Goal: Task Accomplishment & Management: Manage account settings

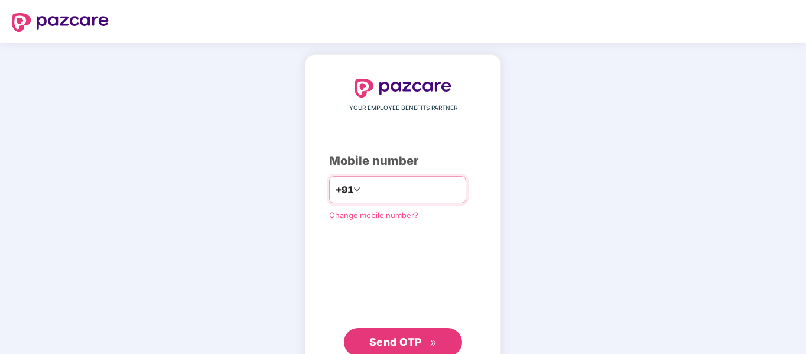
click at [391, 188] on input "number" at bounding box center [411, 189] width 97 height 19
type input "**********"
click at [405, 336] on span "Send OTP" at bounding box center [395, 342] width 53 height 12
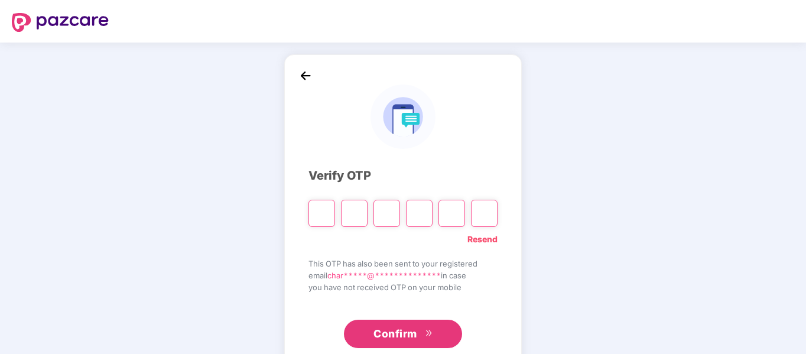
type input "*"
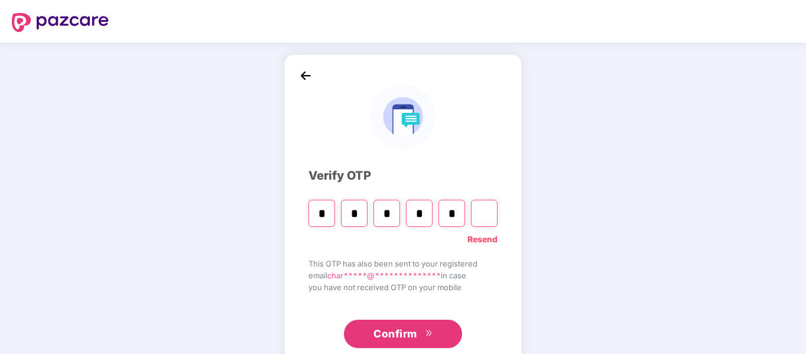
type input "*"
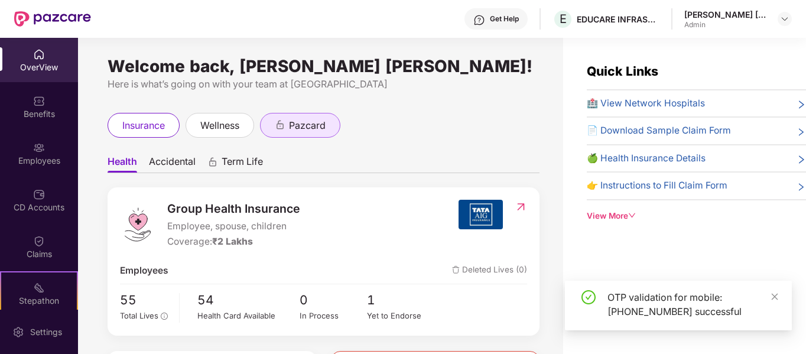
click at [323, 133] on span "pazcard" at bounding box center [307, 125] width 37 height 15
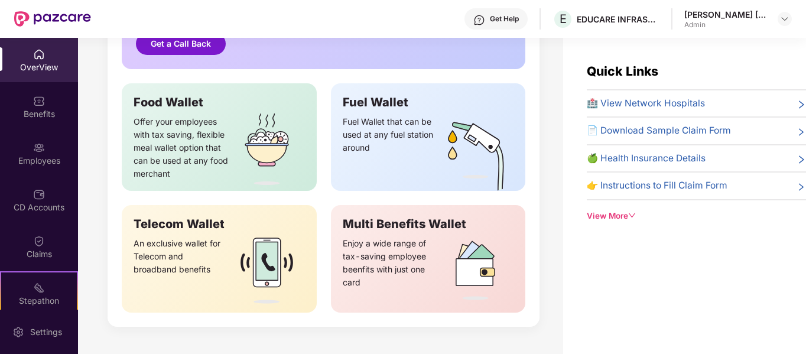
scroll to position [356, 0]
click at [41, 157] on div "Employees" at bounding box center [39, 161] width 78 height 12
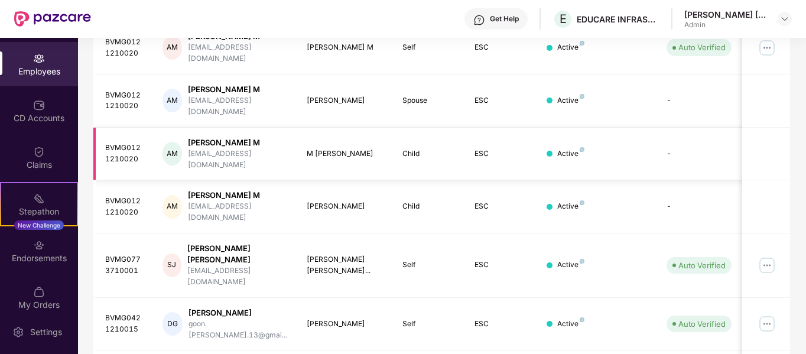
scroll to position [372, 0]
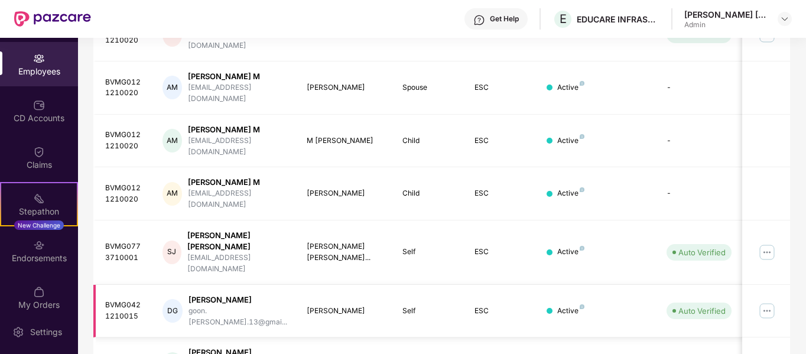
click at [218, 294] on div "[PERSON_NAME]" at bounding box center [238, 299] width 99 height 11
click at [117, 300] on div "BVMG0421210015" at bounding box center [124, 311] width 39 height 22
click at [681, 305] on div "Auto Verified" at bounding box center [701, 311] width 47 height 12
click at [765, 301] on img at bounding box center [767, 310] width 19 height 19
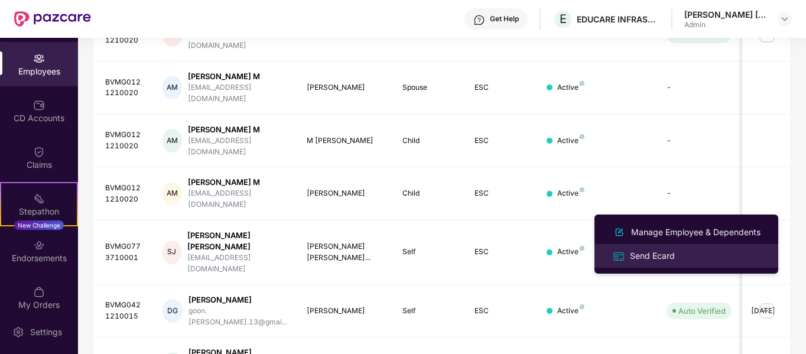
click at [654, 255] on div "Send Ecard" at bounding box center [653, 255] width 50 height 13
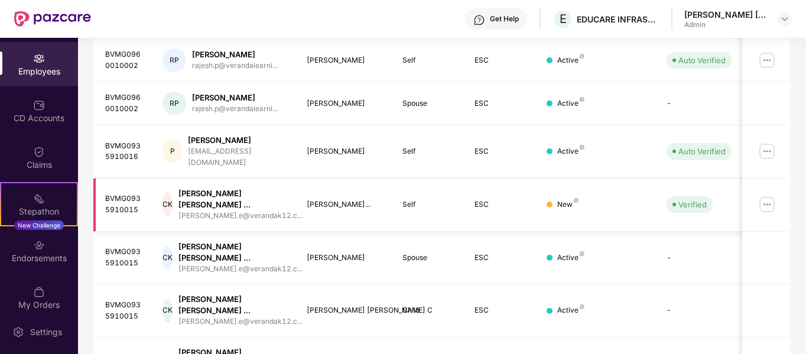
click at [770, 195] on img at bounding box center [767, 204] width 19 height 19
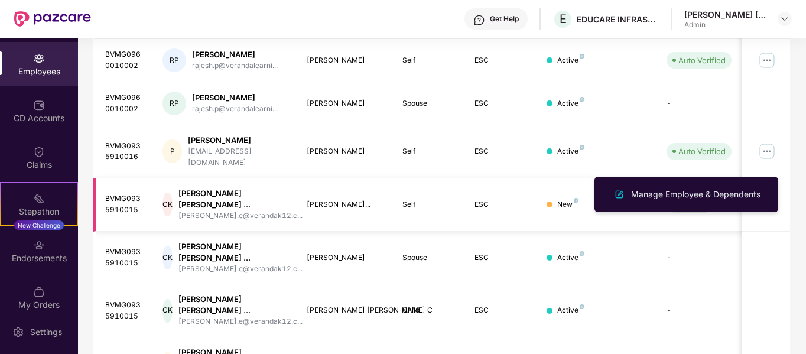
click at [770, 195] on img at bounding box center [767, 204] width 19 height 19
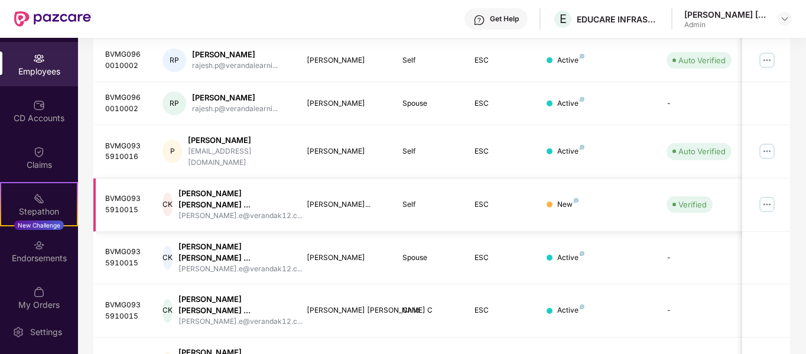
click at [770, 195] on img at bounding box center [767, 204] width 19 height 19
click at [796, 217] on div "Filters Group Health Insurance Employee Reports 20 Employees 16 Spouse 19 Child…" at bounding box center [441, 70] width 727 height 726
click at [769, 142] on img at bounding box center [767, 151] width 19 height 19
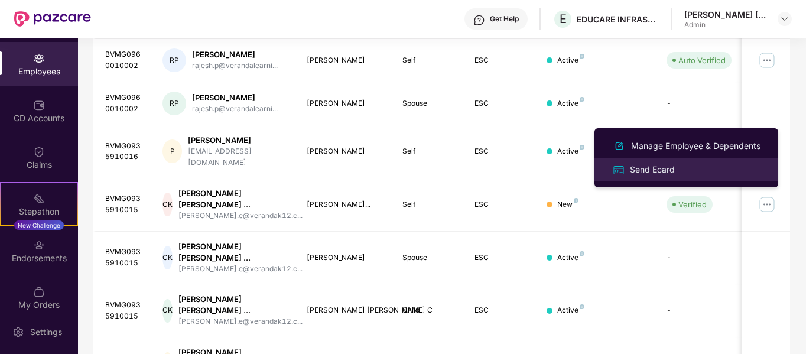
click at [659, 167] on div "Send Ecard" at bounding box center [653, 169] width 50 height 13
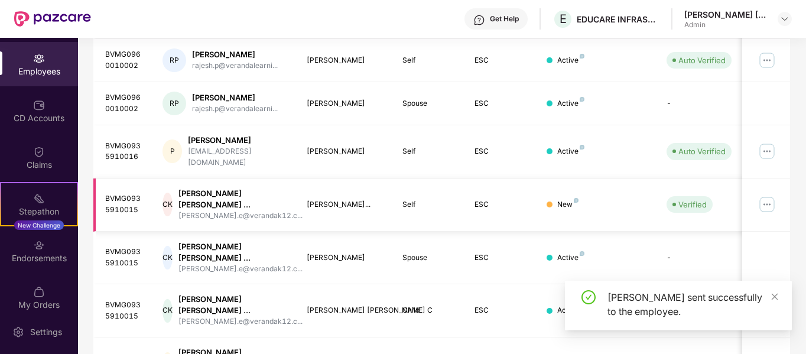
click at [769, 195] on img at bounding box center [767, 204] width 19 height 19
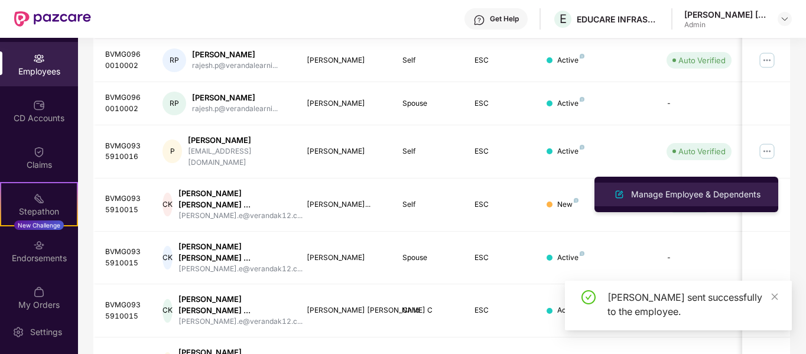
click at [620, 196] on img at bounding box center [619, 194] width 14 height 14
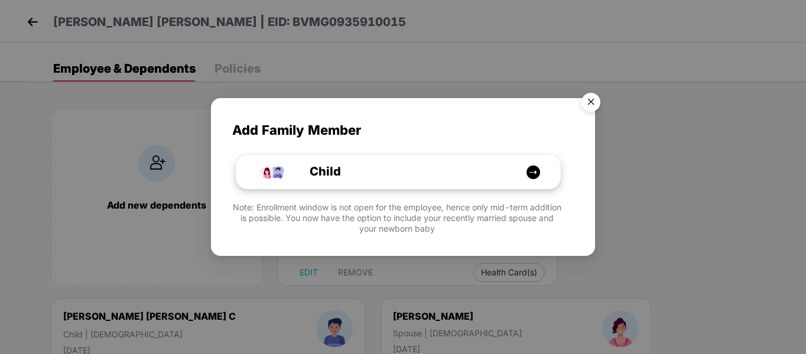
click at [532, 174] on img at bounding box center [533, 172] width 15 height 15
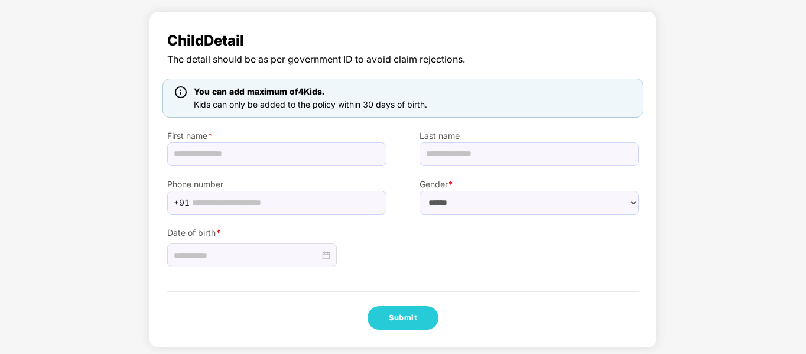
scroll to position [73, 0]
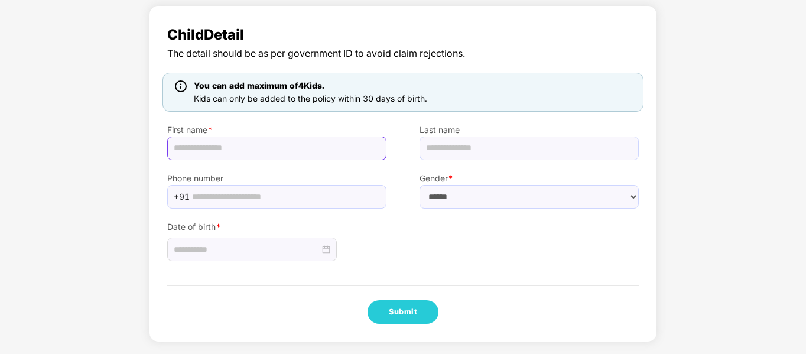
click at [252, 145] on input "text" at bounding box center [276, 149] width 219 height 24
click at [460, 263] on div "Child Detail The detail should be as per government ID to avoid claim rejection…" at bounding box center [403, 173] width 508 height 337
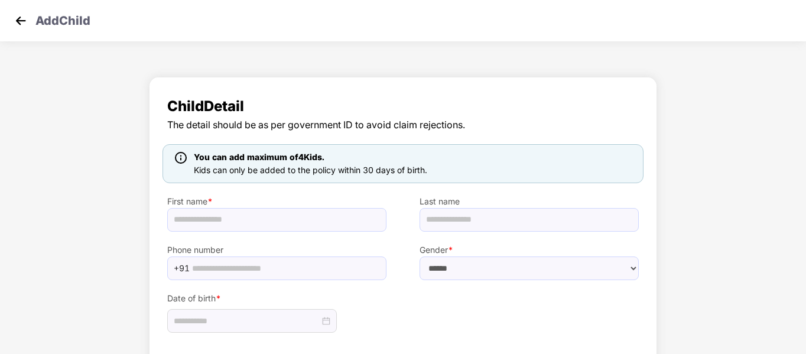
scroll to position [0, 0]
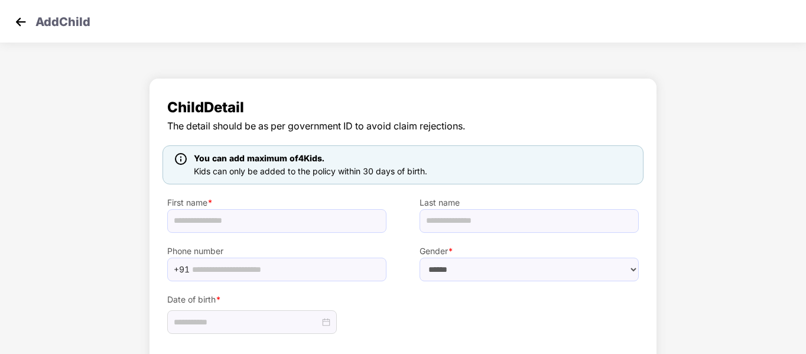
click at [19, 20] on img at bounding box center [21, 22] width 18 height 18
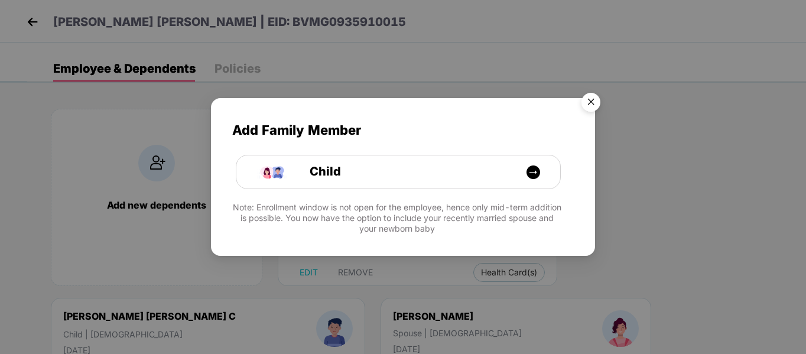
click at [591, 96] on img "Close" at bounding box center [590, 103] width 33 height 33
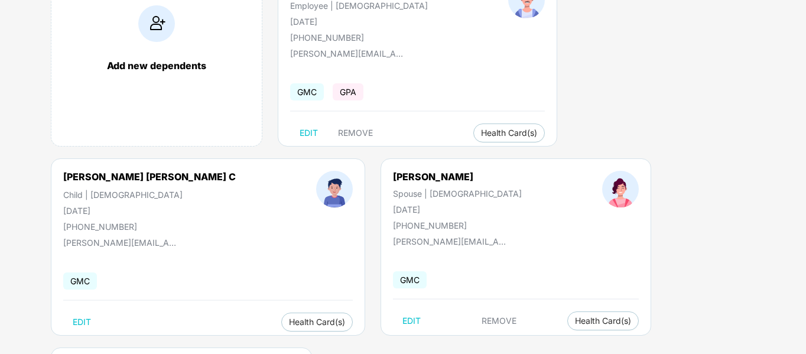
scroll to position [151, 0]
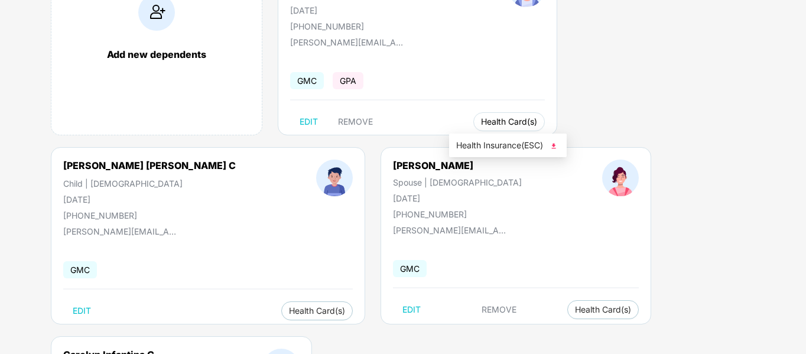
click at [492, 121] on span "Health Card(s)" at bounding box center [509, 122] width 56 height 6
click at [555, 148] on img at bounding box center [554, 146] width 12 height 12
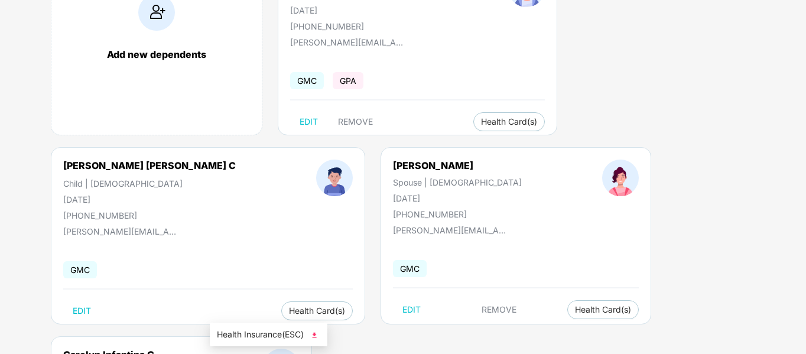
click at [270, 336] on span "Health Insurance(ESC)" at bounding box center [268, 334] width 103 height 13
click at [575, 311] on span "Health Card(s)" at bounding box center [603, 310] width 56 height 6
click at [542, 333] on img at bounding box center [541, 334] width 12 height 12
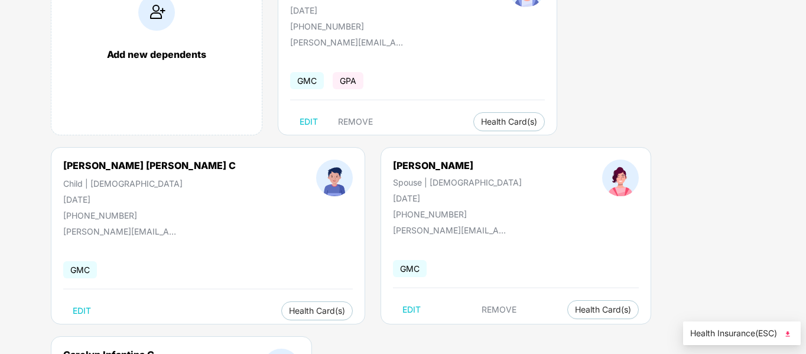
click at [738, 332] on span "Health Insurance(ESC)" at bounding box center [741, 333] width 103 height 13
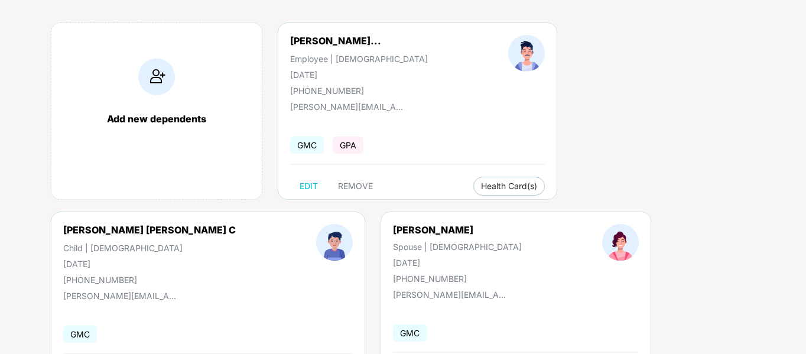
scroll to position [0, 0]
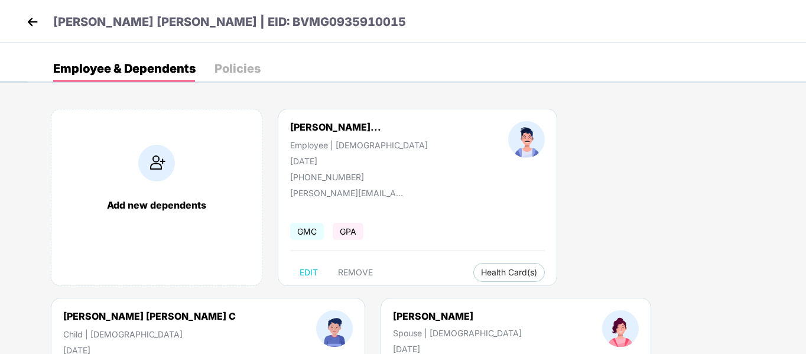
click at [27, 19] on img at bounding box center [33, 22] width 18 height 18
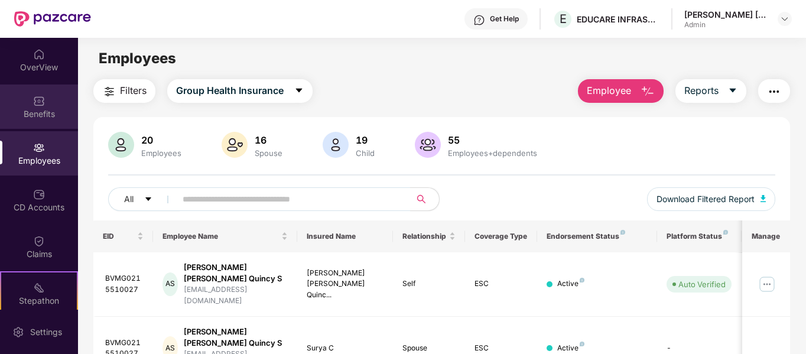
click at [33, 100] on img at bounding box center [39, 101] width 12 height 12
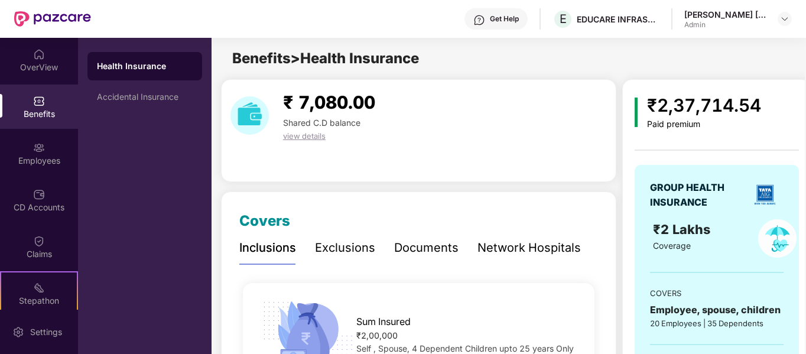
click at [139, 79] on div "Health Insurance" at bounding box center [144, 66] width 115 height 28
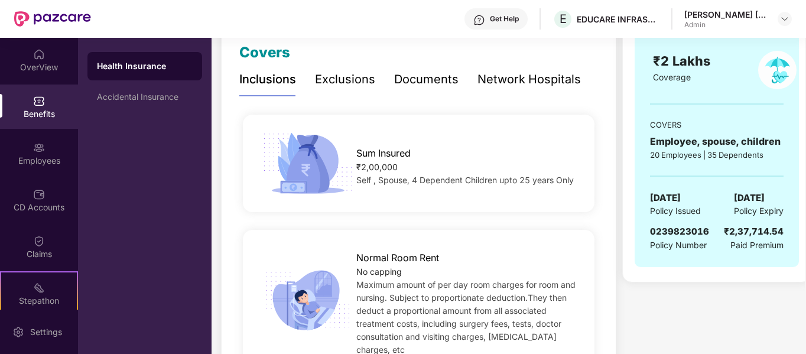
scroll to position [177, 0]
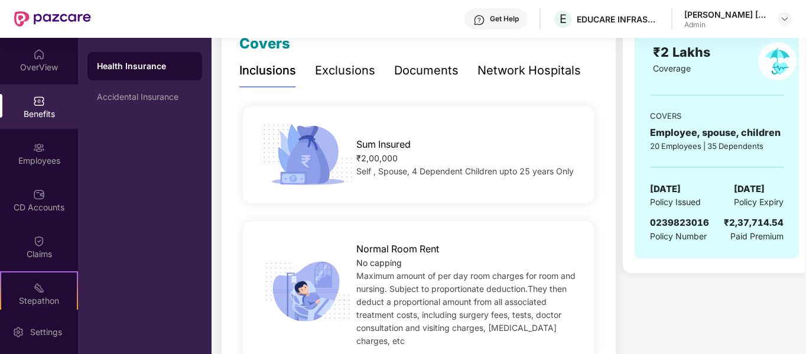
click at [346, 65] on div "Exclusions" at bounding box center [345, 70] width 60 height 18
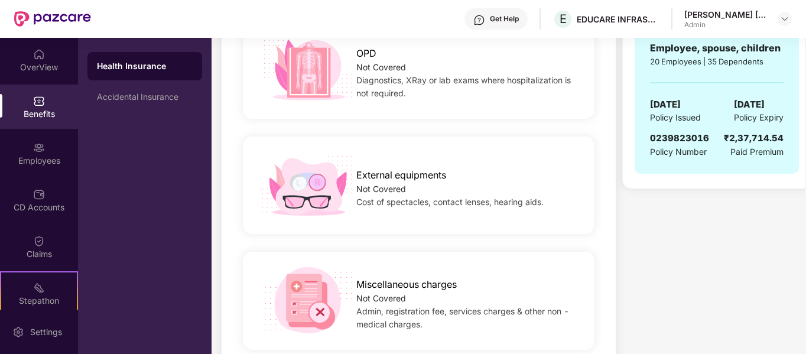
scroll to position [295, 0]
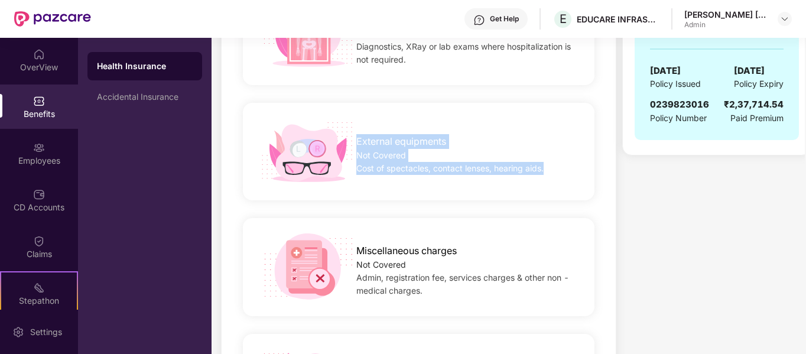
drag, startPoint x: 358, startPoint y: 142, endPoint x: 561, endPoint y: 174, distance: 205.8
click at [561, 174] on div "External equipments Not Covered Cost of spectacles, contact lenses, hearing aid…" at bounding box center [467, 151] width 260 height 47
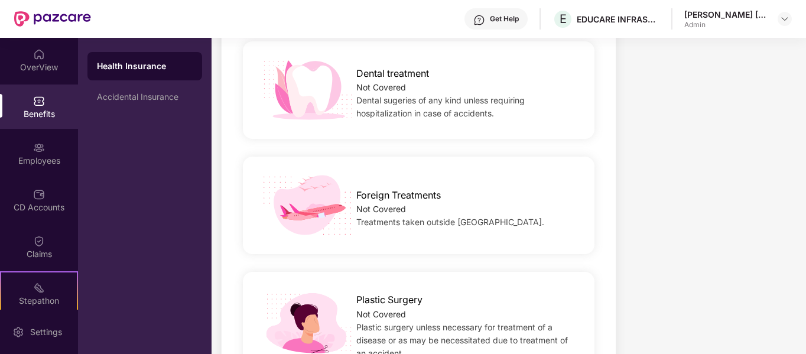
scroll to position [591, 0]
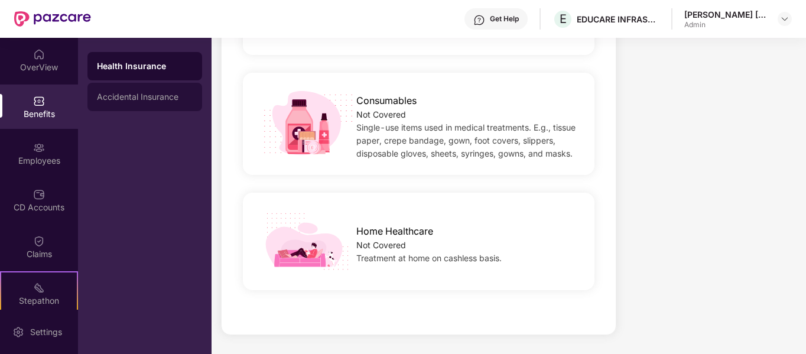
click at [141, 96] on div "Accidental Insurance" at bounding box center [145, 96] width 96 height 9
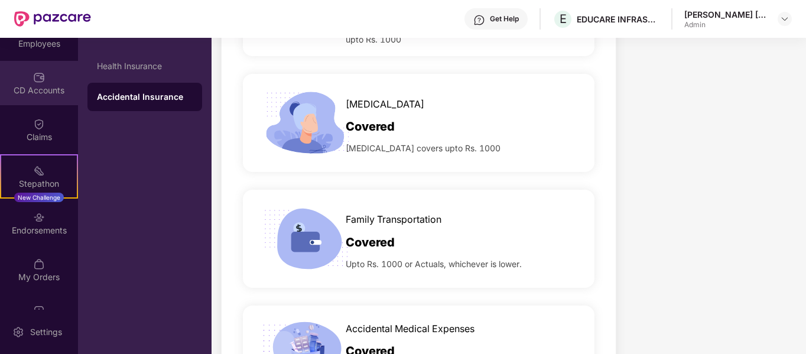
scroll to position [118, 0]
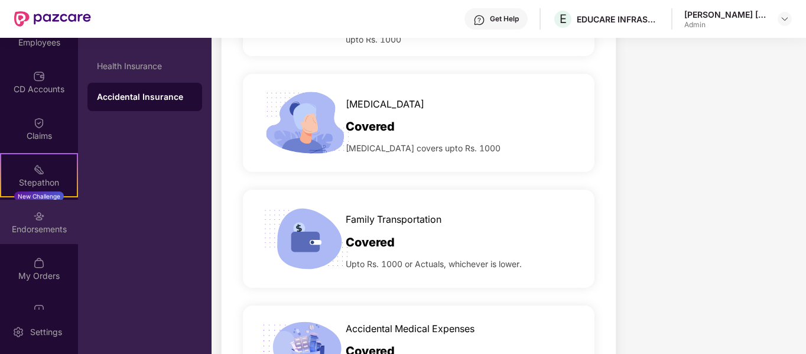
click at [44, 220] on div "Endorsements" at bounding box center [39, 222] width 78 height 44
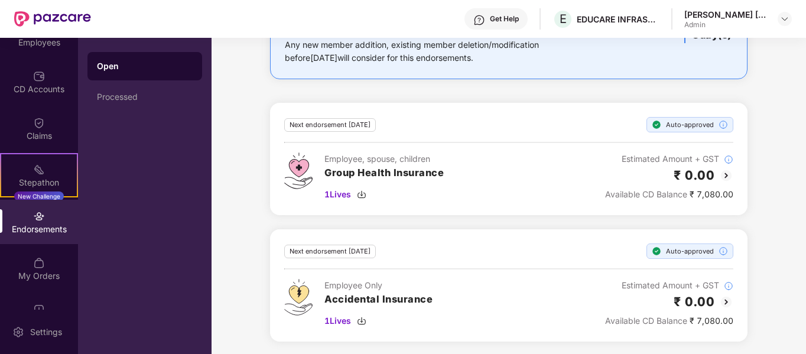
scroll to position [105, 0]
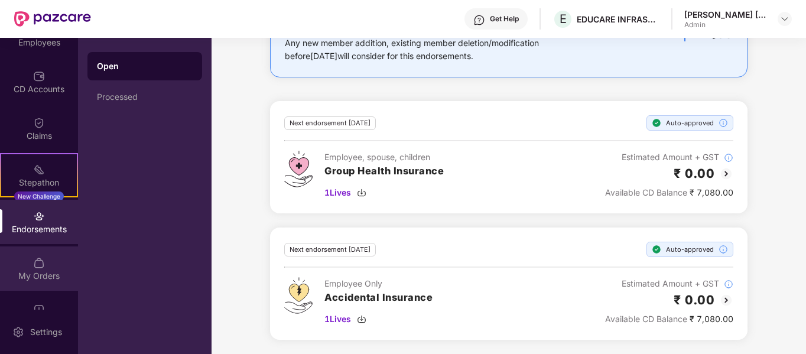
click at [32, 276] on div "My Orders" at bounding box center [39, 276] width 78 height 12
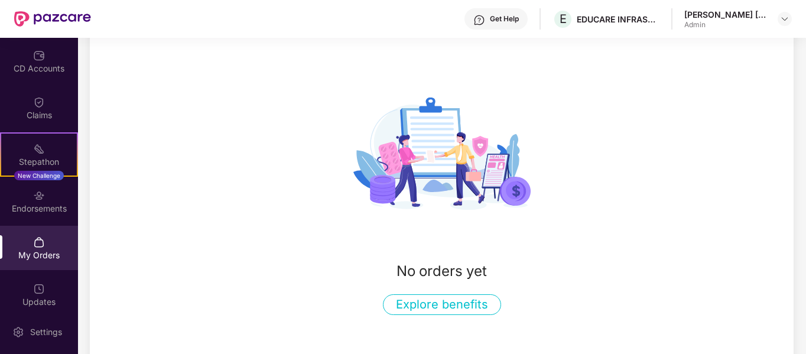
scroll to position [148, 0]
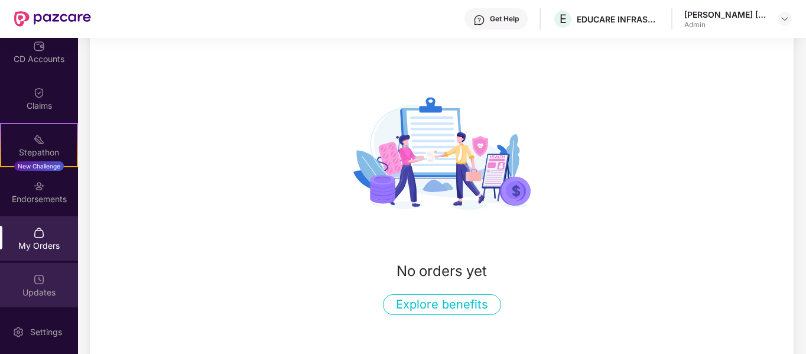
click at [43, 281] on div "Updates" at bounding box center [39, 285] width 78 height 44
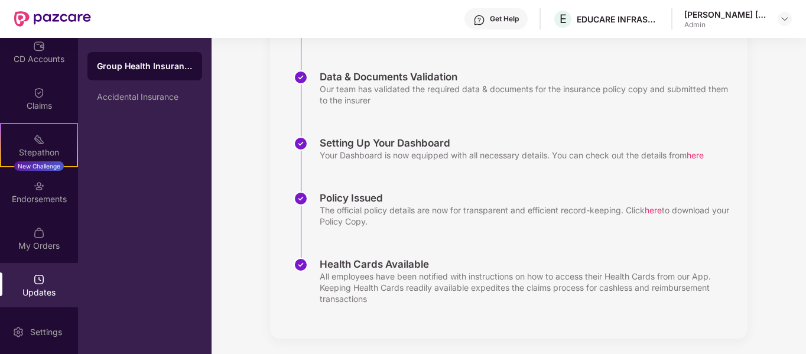
scroll to position [229, 0]
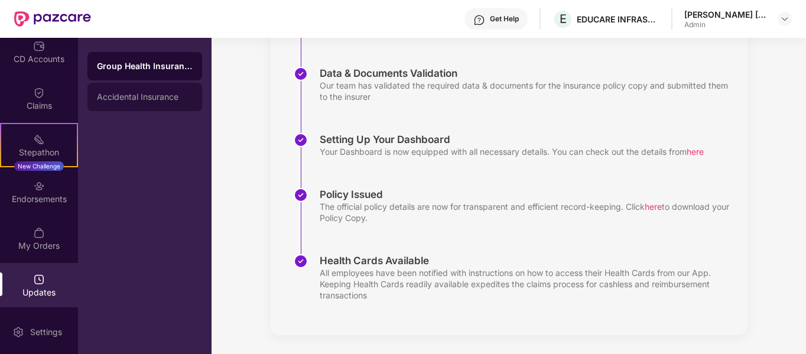
click at [161, 99] on div "Accidental Insurance" at bounding box center [145, 96] width 96 height 9
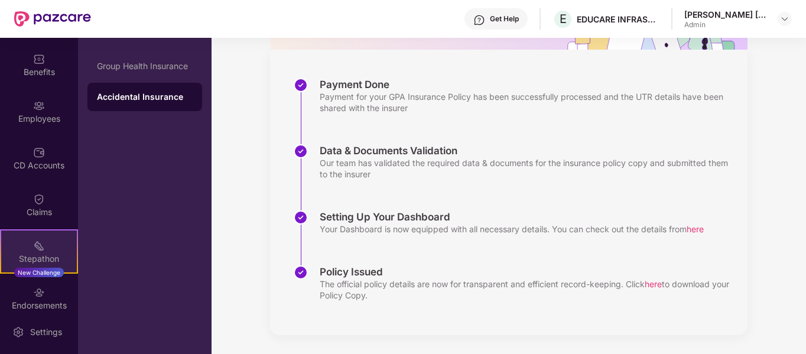
scroll to position [30, 0]
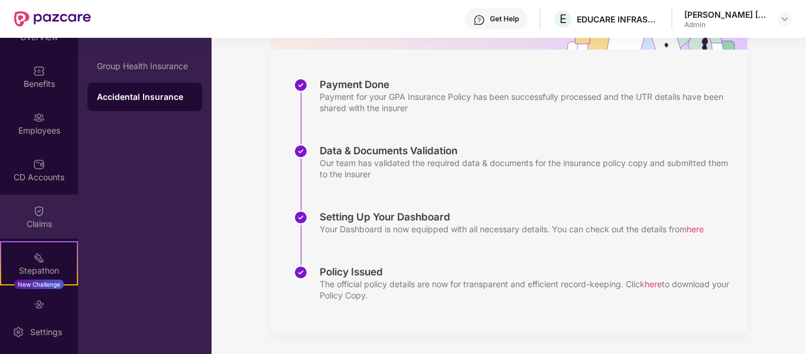
click at [37, 213] on img at bounding box center [39, 211] width 12 height 12
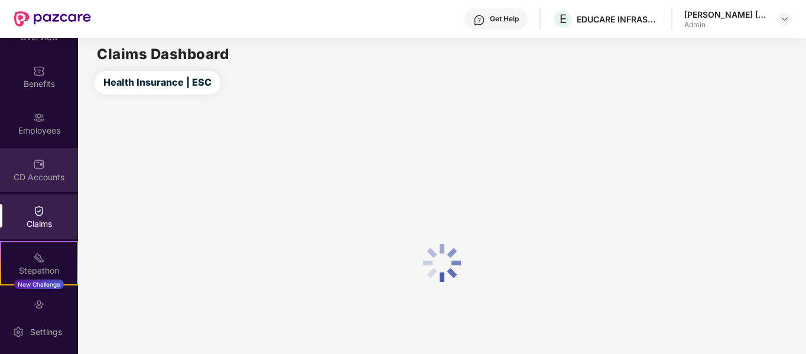
click at [50, 170] on div "CD Accounts" at bounding box center [39, 170] width 78 height 44
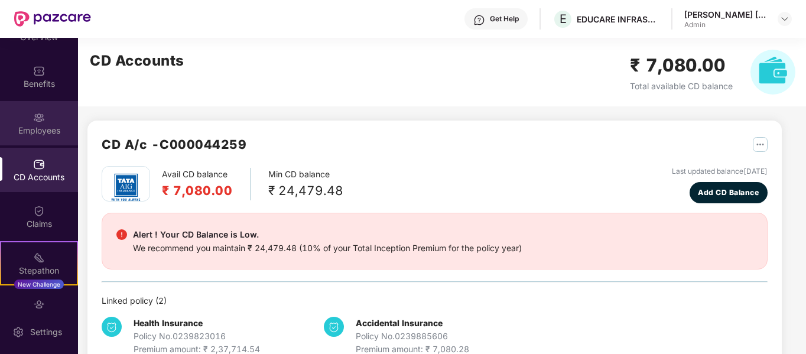
click at [46, 130] on div "Employees" at bounding box center [39, 131] width 78 height 12
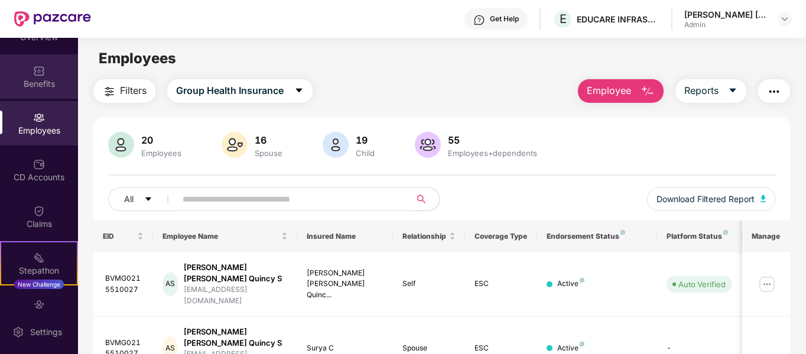
click at [48, 89] on div "Benefits" at bounding box center [39, 84] width 78 height 12
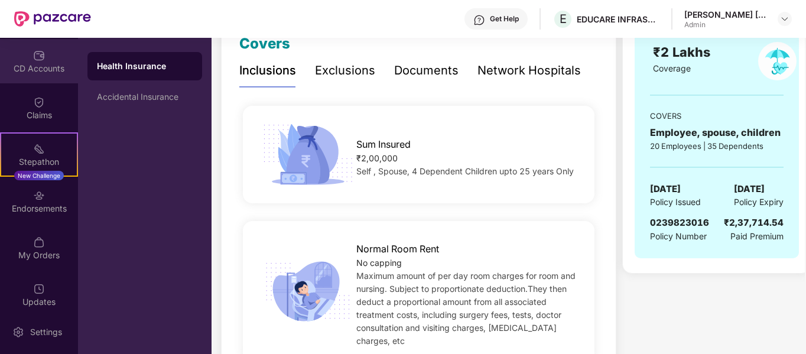
scroll to position [148, 0]
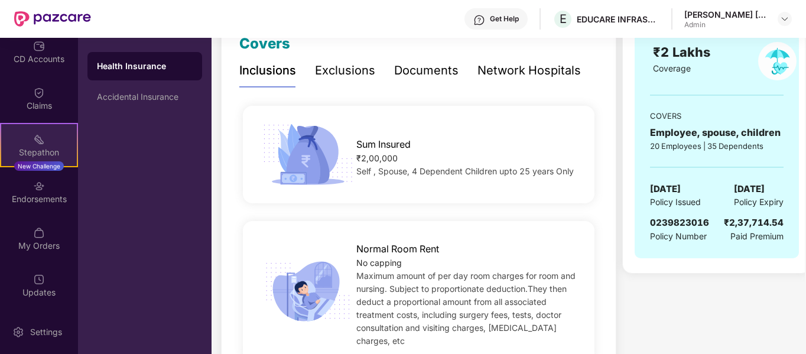
click at [41, 132] on div at bounding box center [39, 138] width 12 height 12
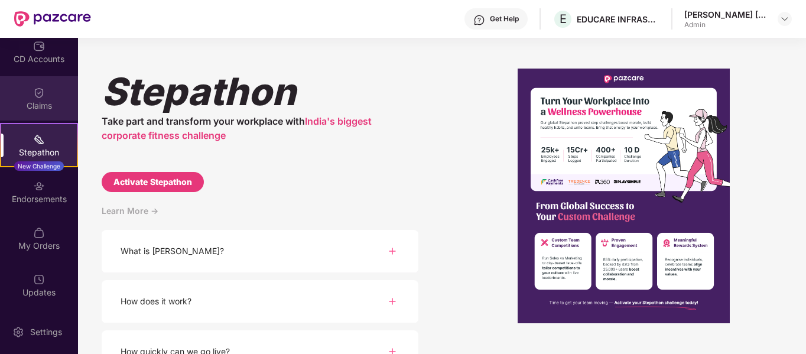
click at [40, 95] on img at bounding box center [39, 93] width 12 height 12
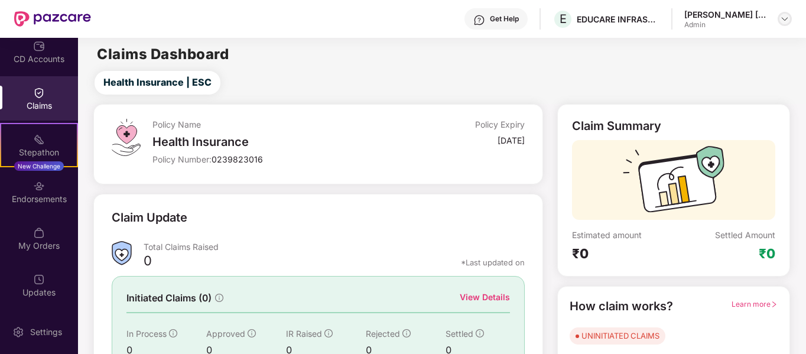
click at [779, 22] on div at bounding box center [785, 19] width 14 height 14
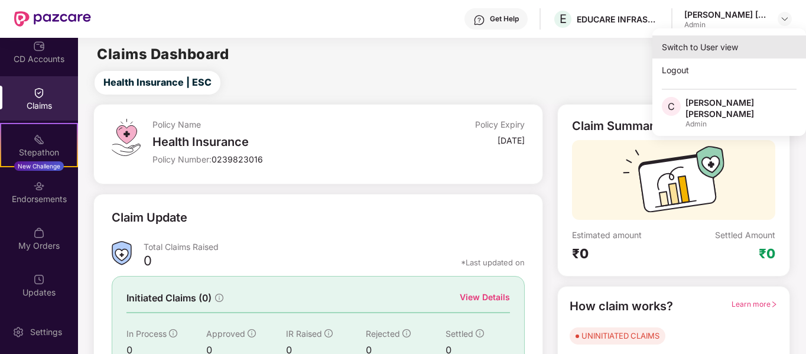
click at [714, 50] on div "Switch to User view" at bounding box center [729, 46] width 154 height 23
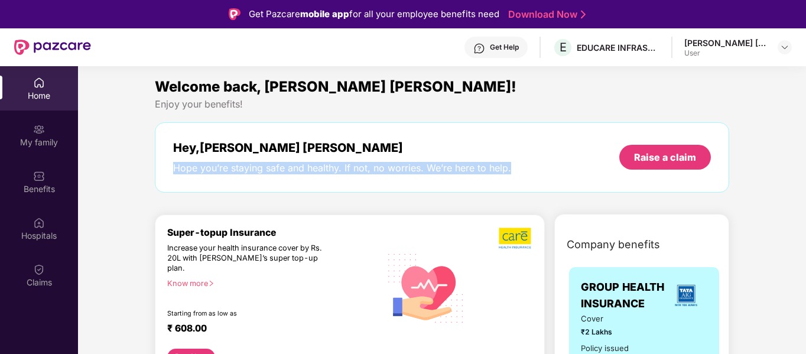
drag, startPoint x: 173, startPoint y: 166, endPoint x: 542, endPoint y: 176, distance: 368.9
click at [542, 176] on div "Hey, [PERSON_NAME] [PERSON_NAME] Hope you’re staying safe and healthy. If not, …" at bounding box center [442, 157] width 574 height 70
click at [544, 174] on div "Hey, [PERSON_NAME] [PERSON_NAME] Hope you’re staying safe and healthy. If not, …" at bounding box center [442, 157] width 574 height 70
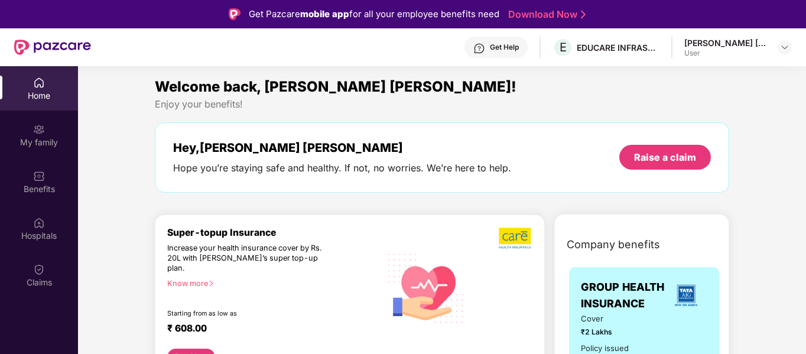
click at [763, 39] on div "[PERSON_NAME] [PERSON_NAME]" at bounding box center [725, 42] width 83 height 11
click at [63, 189] on div "Benefits" at bounding box center [39, 189] width 78 height 12
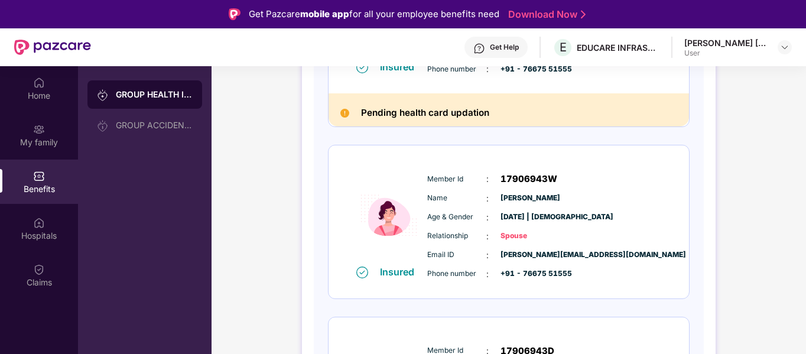
scroll to position [181, 0]
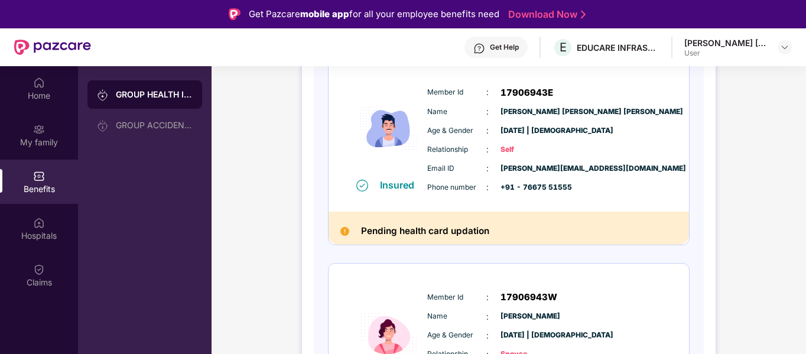
click at [405, 226] on h2 "Pending health card updation" at bounding box center [425, 230] width 128 height 15
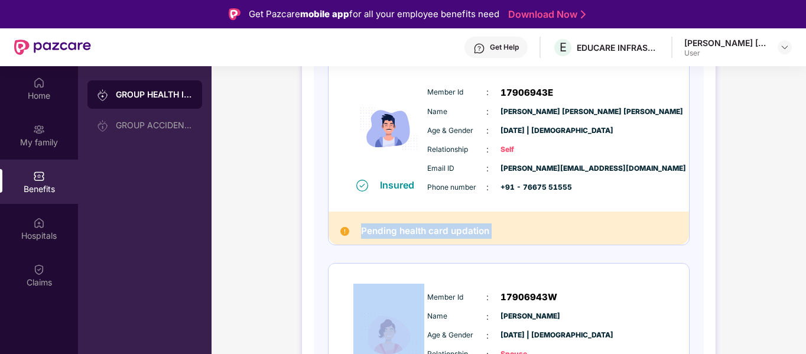
click at [405, 226] on h2 "Pending health card updation" at bounding box center [425, 230] width 128 height 15
click at [473, 225] on h2 "Pending health card updation" at bounding box center [425, 230] width 128 height 15
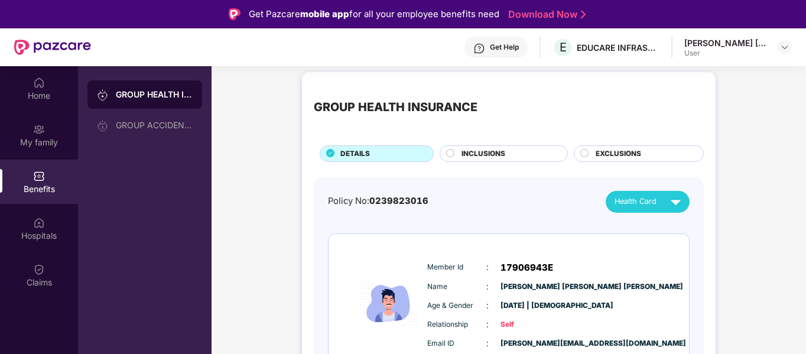
scroll to position [0, 0]
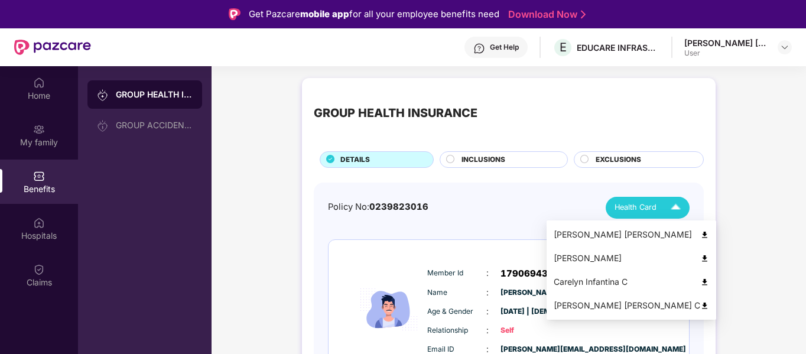
click at [671, 204] on img at bounding box center [675, 207] width 21 height 21
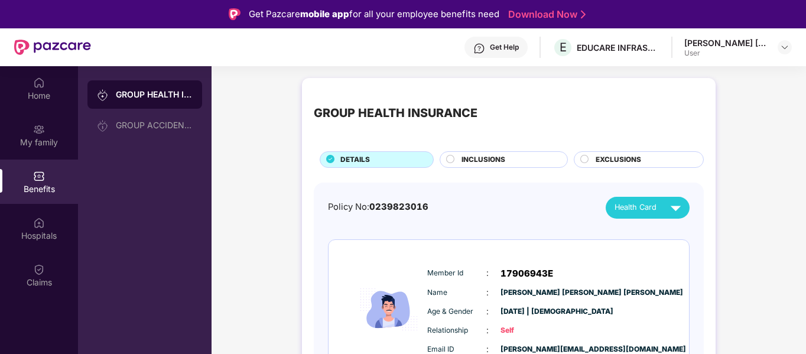
click at [541, 202] on div "Policy No: 0239823016 Health Card" at bounding box center [509, 208] width 362 height 22
click at [451, 157] on circle at bounding box center [451, 159] width 8 height 8
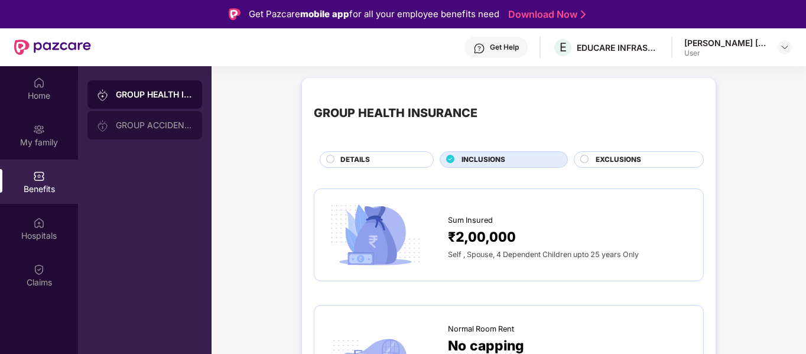
click at [148, 125] on div "GROUP ACCIDENTAL INSURANCE" at bounding box center [154, 125] width 77 height 9
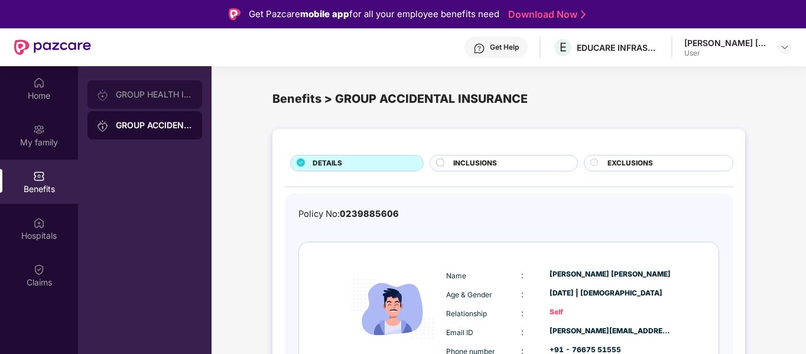
click at [155, 105] on div "GROUP HEALTH INSURANCE" at bounding box center [144, 94] width 115 height 28
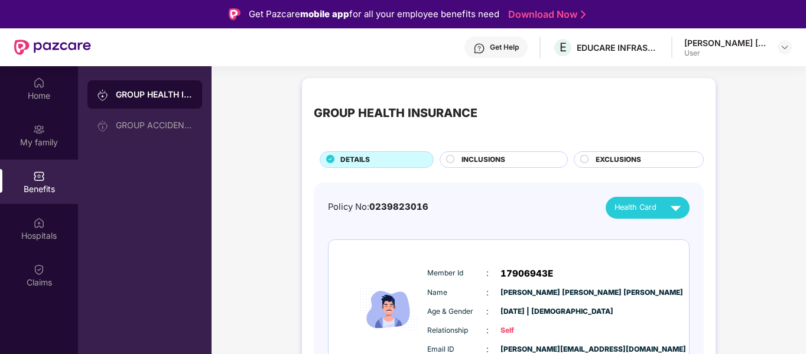
click at [660, 152] on div "EXCLUSIONS" at bounding box center [639, 159] width 130 height 17
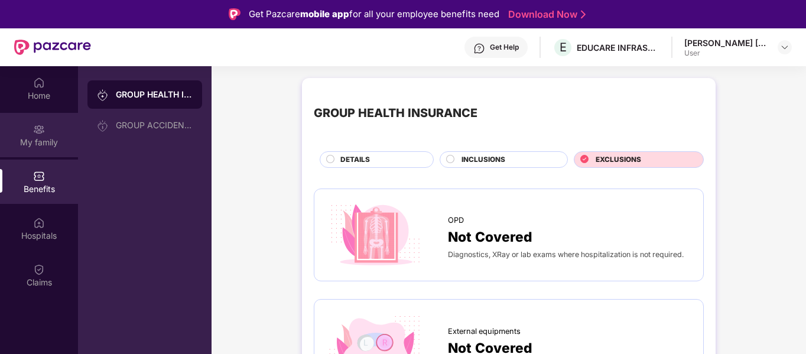
click at [34, 139] on div "My family" at bounding box center [39, 143] width 78 height 12
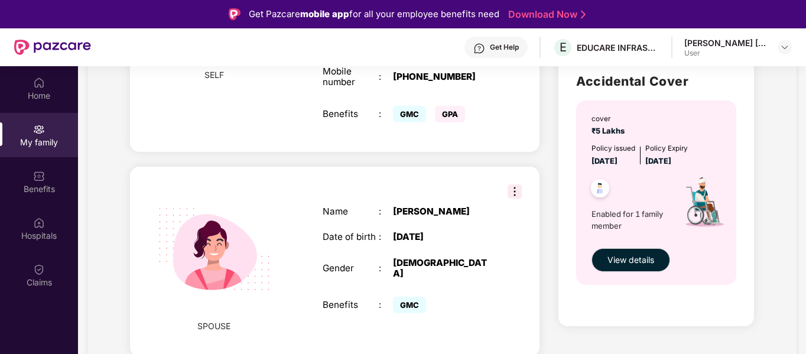
scroll to position [355, 0]
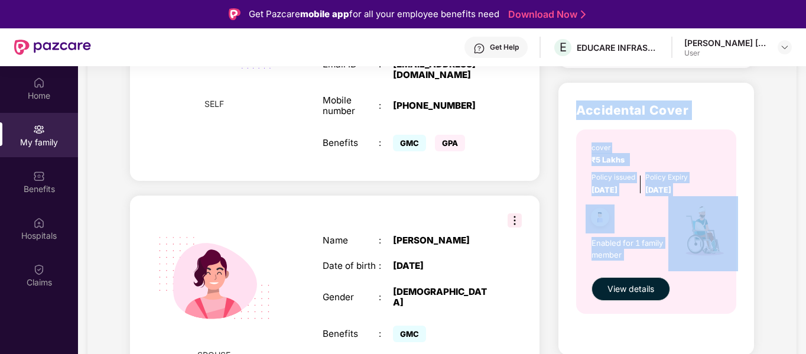
drag, startPoint x: 574, startPoint y: 113, endPoint x: 733, endPoint y: 294, distance: 241.2
click at [734, 277] on div "Accidental Cover cover ₹5 Lakhs Policy issued [DATE] Policy Expiry [DATE] Enabl…" at bounding box center [656, 219] width 196 height 272
click at [732, 295] on div "cover ₹5 Lakhs Policy issued [DATE] Policy Expiry [DATE] Enabled for 1 family m…" at bounding box center [656, 221] width 160 height 184
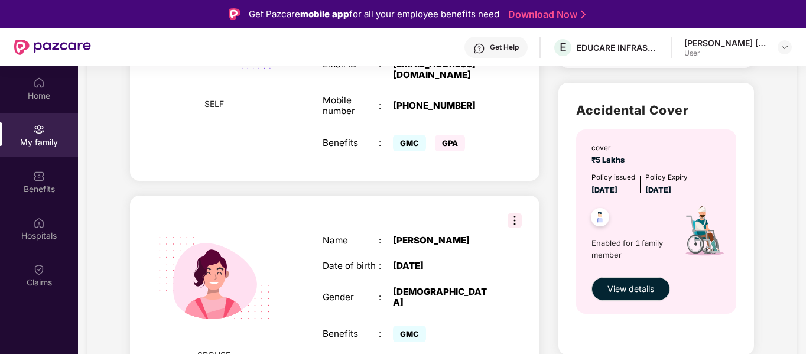
click at [753, 42] on div "[PERSON_NAME] [PERSON_NAME]" at bounding box center [725, 42] width 83 height 11
click at [782, 47] on img at bounding box center [784, 47] width 9 height 9
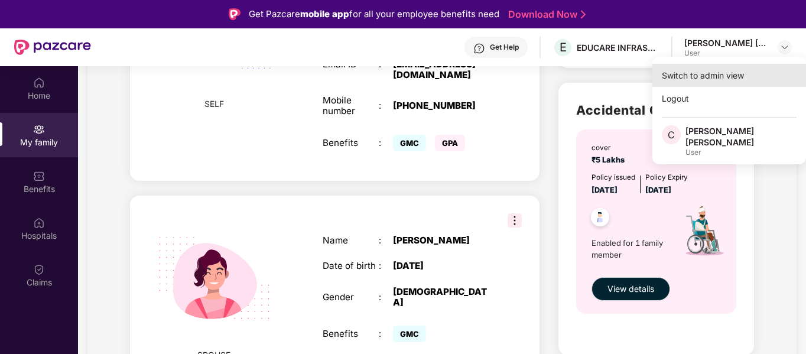
click at [749, 74] on div "Switch to admin view" at bounding box center [729, 75] width 154 height 23
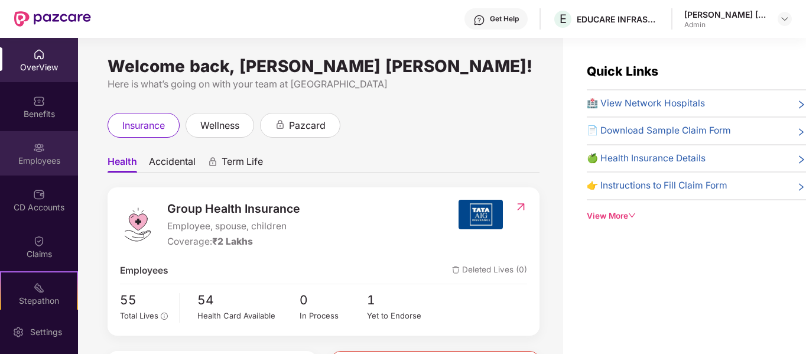
click at [33, 151] on img at bounding box center [39, 148] width 12 height 12
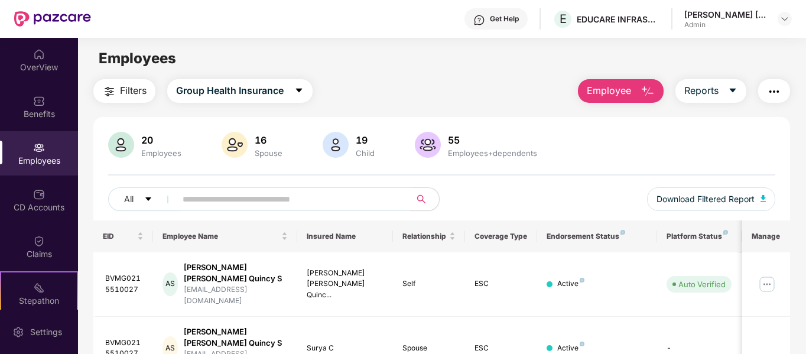
click at [228, 198] on input "text" at bounding box center [289, 199] width 212 height 18
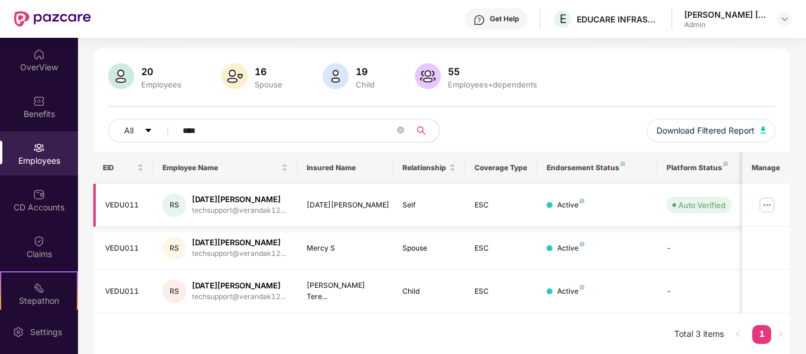
scroll to position [70, 0]
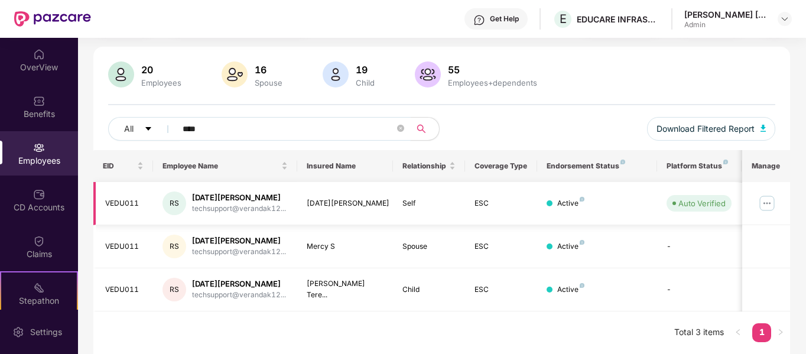
click at [767, 203] on img at bounding box center [767, 203] width 19 height 19
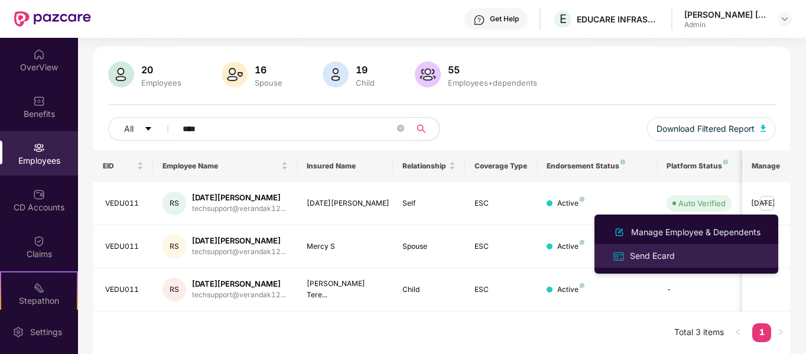
click at [644, 251] on div "Send Ecard" at bounding box center [653, 255] width 50 height 13
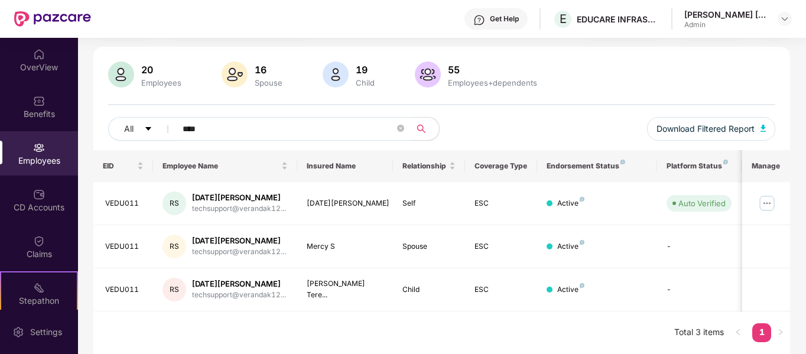
drag, startPoint x: 181, startPoint y: 135, endPoint x: 105, endPoint y: 139, distance: 75.8
click at [105, 139] on div "20 Employees 16 Spouse 19 Child [DEMOGRAPHIC_DATA] Employees+dependents All ***…" at bounding box center [441, 105] width 697 height 89
type input "***"
click at [525, 125] on div "All *** Download Filtered Report" at bounding box center [442, 133] width 668 height 33
click at [402, 129] on icon "close-circle" at bounding box center [400, 128] width 7 height 7
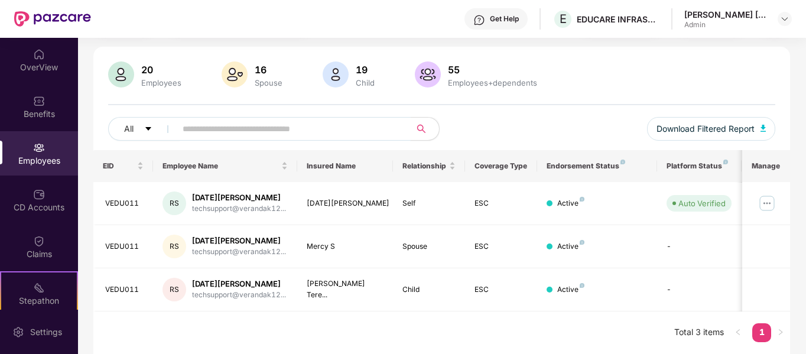
click at [486, 129] on div "All Download Filtered Report" at bounding box center [442, 133] width 668 height 33
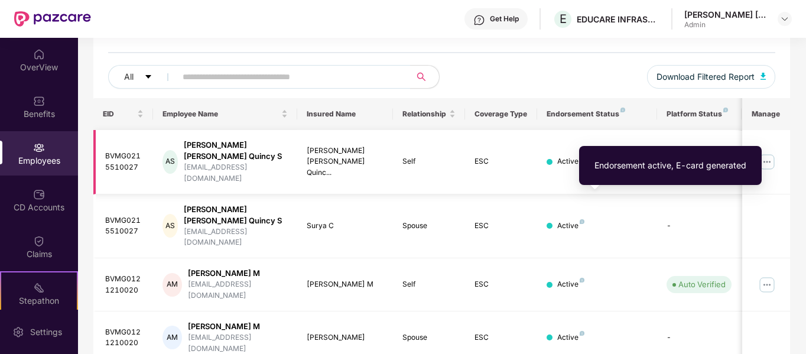
scroll to position [189, 0]
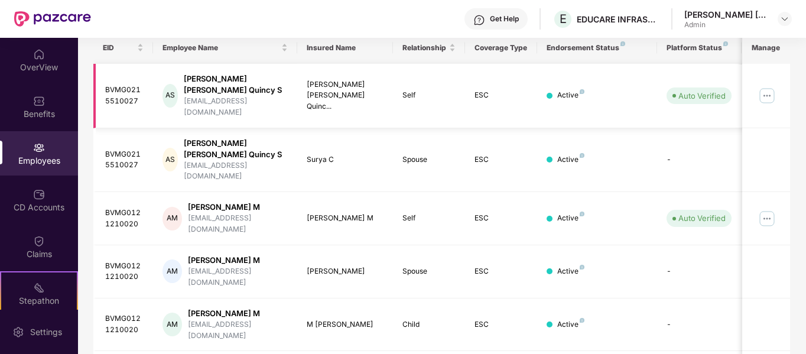
click at [772, 86] on img at bounding box center [767, 95] width 19 height 19
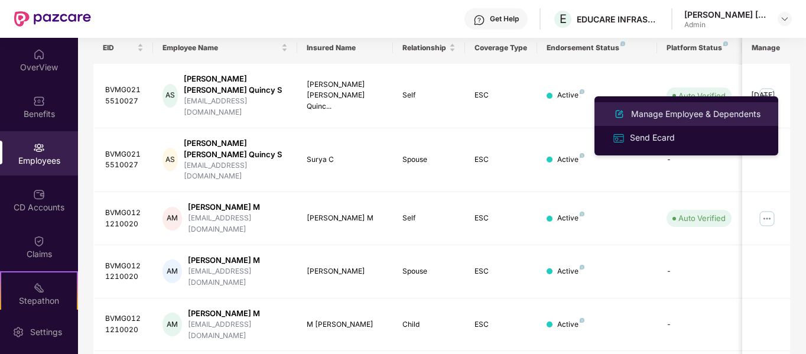
click at [706, 115] on div "Manage Employee & Dependents" at bounding box center [696, 114] width 134 height 13
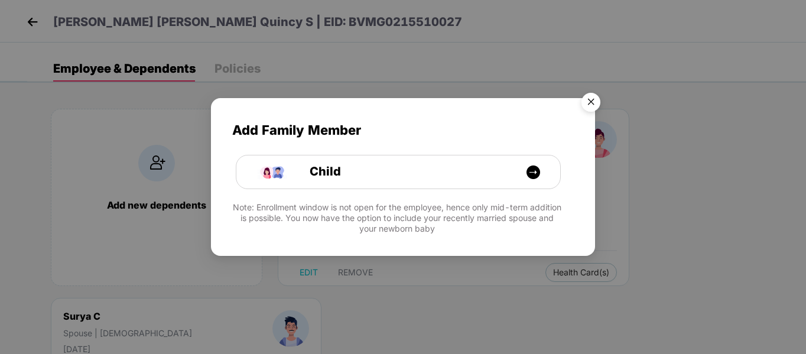
click at [590, 99] on img "Close" at bounding box center [590, 103] width 33 height 33
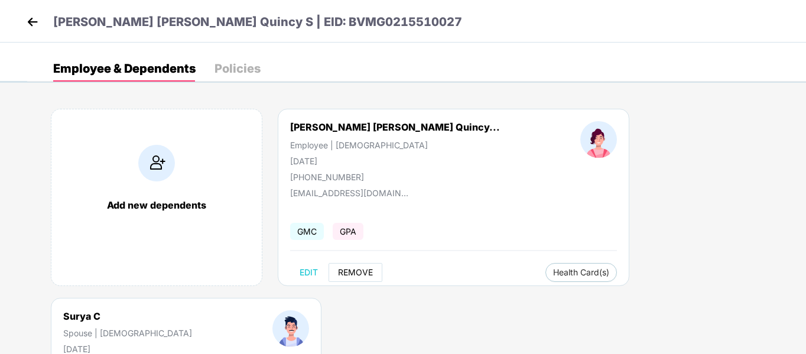
click at [357, 275] on span "REMOVE" at bounding box center [355, 272] width 35 height 9
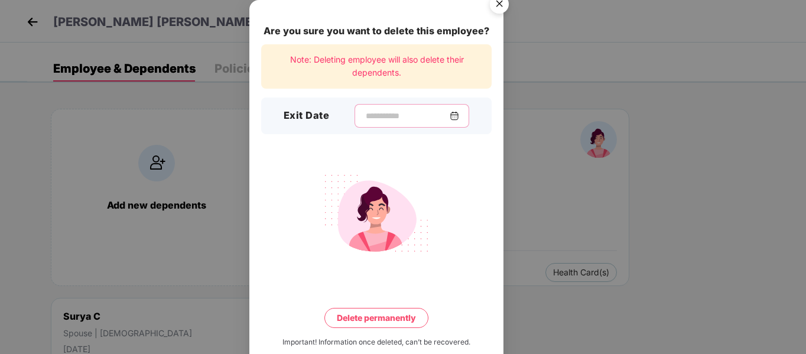
click at [365, 116] on input at bounding box center [407, 116] width 85 height 12
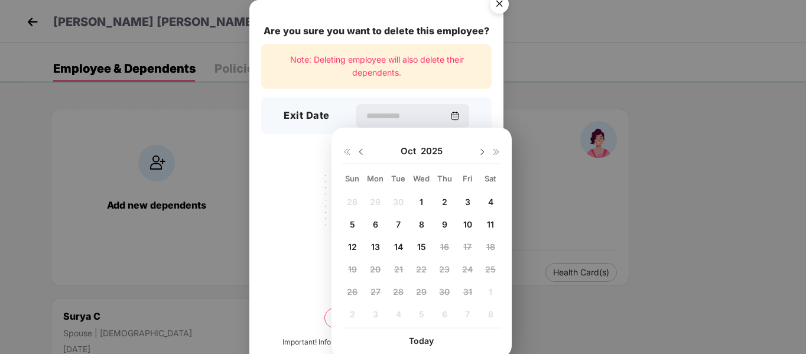
click at [449, 202] on div "2" at bounding box center [445, 202] width 18 height 18
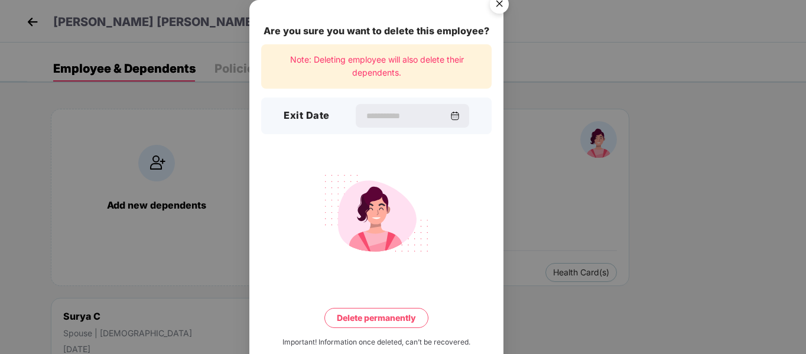
type input "**********"
drag, startPoint x: 311, startPoint y: 59, endPoint x: 425, endPoint y: 76, distance: 115.9
click at [417, 76] on div "Note: Deleting employee will also delete their dependents." at bounding box center [376, 66] width 230 height 44
click at [425, 76] on div "Note: Deleting employee will also delete their dependents." at bounding box center [376, 66] width 230 height 44
click at [384, 317] on button "Delete permanently" at bounding box center [376, 318] width 104 height 20
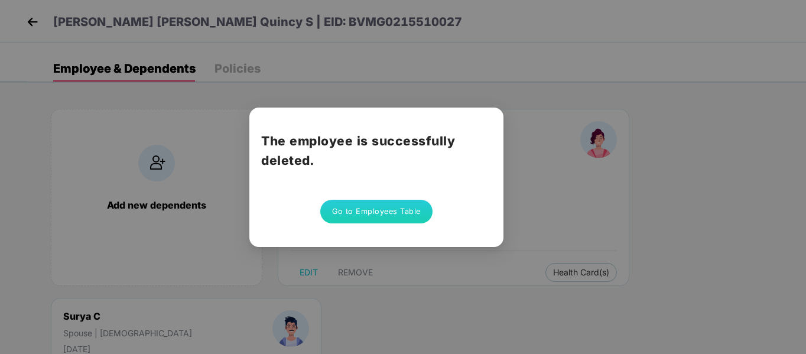
click at [405, 213] on button "Go to Employees Table" at bounding box center [376, 212] width 112 height 24
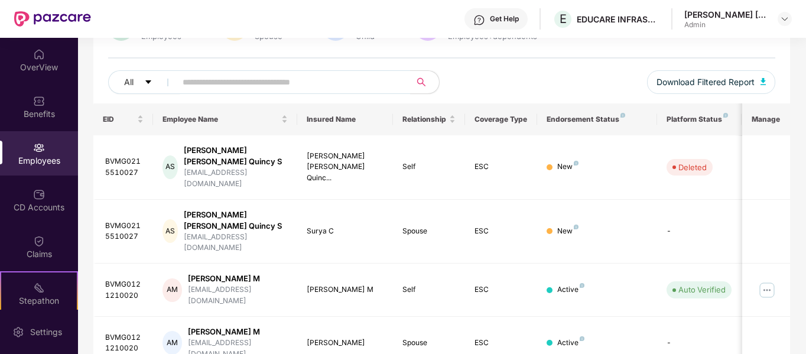
scroll to position [118, 0]
click at [228, 208] on div "[PERSON_NAME] [PERSON_NAME] Quincy S" at bounding box center [236, 219] width 104 height 22
click at [252, 155] on div "[PERSON_NAME] [PERSON_NAME] Quincy S" at bounding box center [236, 155] width 104 height 22
click at [252, 153] on div "[PERSON_NAME] [PERSON_NAME] Quincy S" at bounding box center [236, 155] width 104 height 22
click at [255, 144] on div "AS [PERSON_NAME] [PERSON_NAME] Quincy S [EMAIL_ADDRESS][DOMAIN_NAME]" at bounding box center [225, 166] width 125 height 45
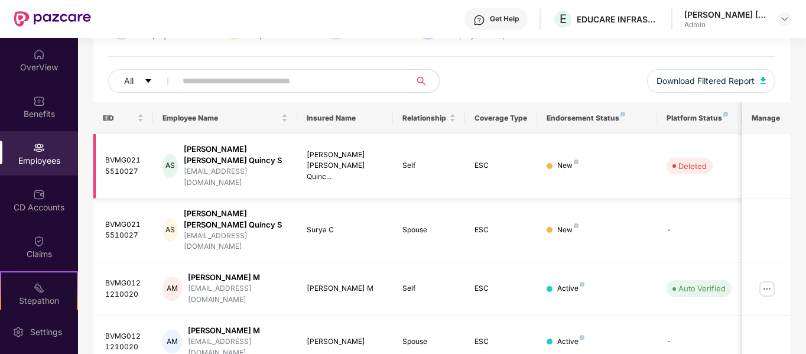
click at [255, 148] on div "[PERSON_NAME] [PERSON_NAME] Quincy S" at bounding box center [236, 155] width 104 height 22
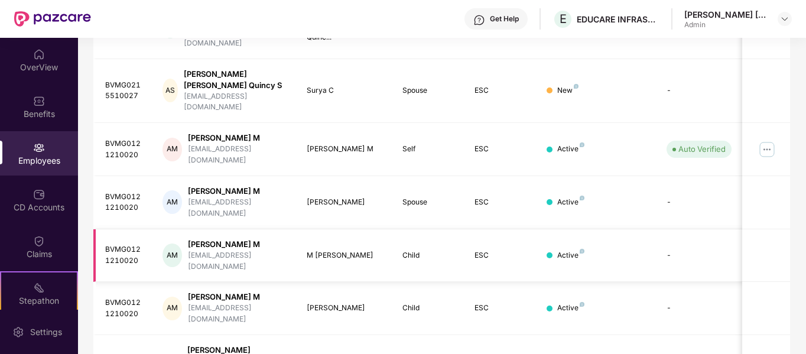
scroll to position [295, 0]
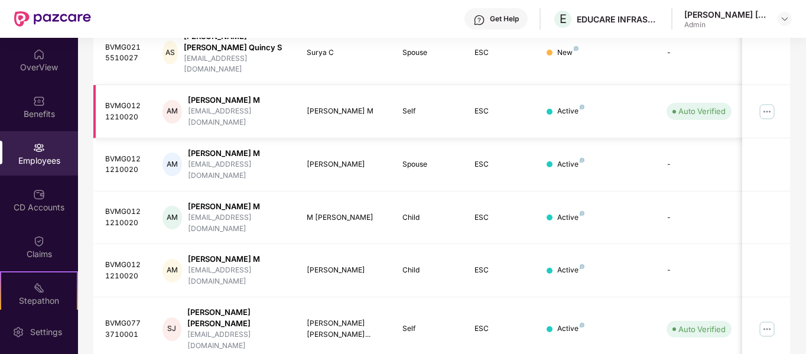
click at [774, 102] on img at bounding box center [767, 111] width 19 height 19
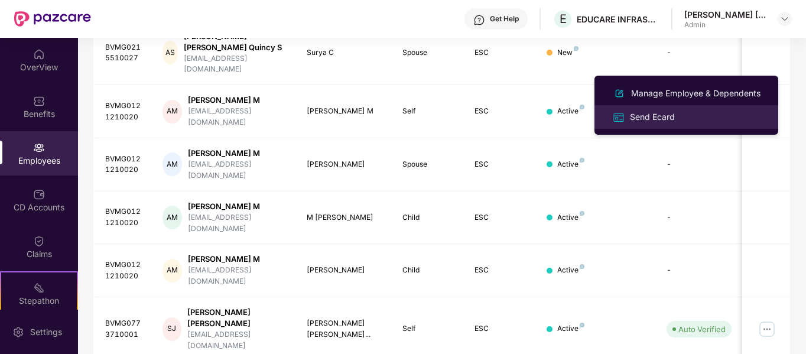
click at [704, 113] on div "Send Ecard" at bounding box center [686, 117] width 153 height 14
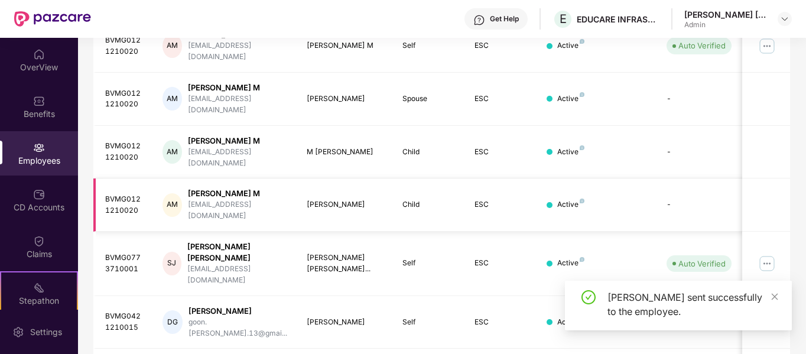
scroll to position [372, 0]
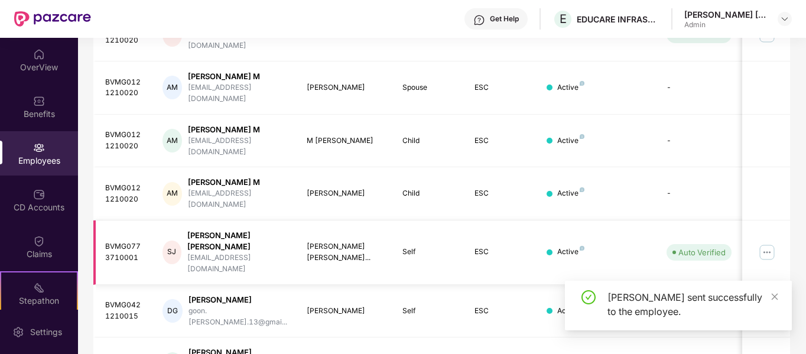
click at [771, 243] on img at bounding box center [767, 252] width 19 height 19
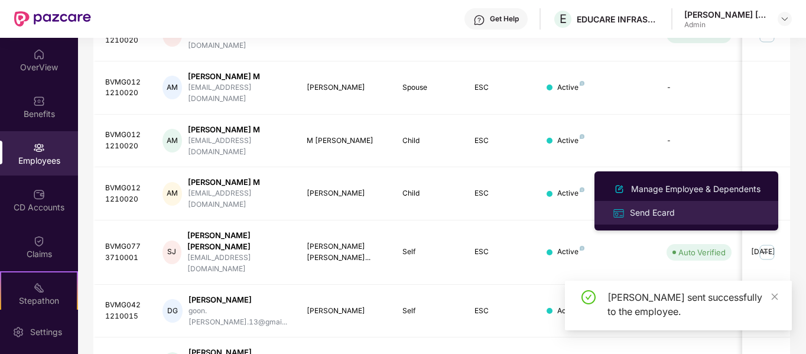
click at [698, 210] on div "Send Ecard" at bounding box center [686, 213] width 153 height 14
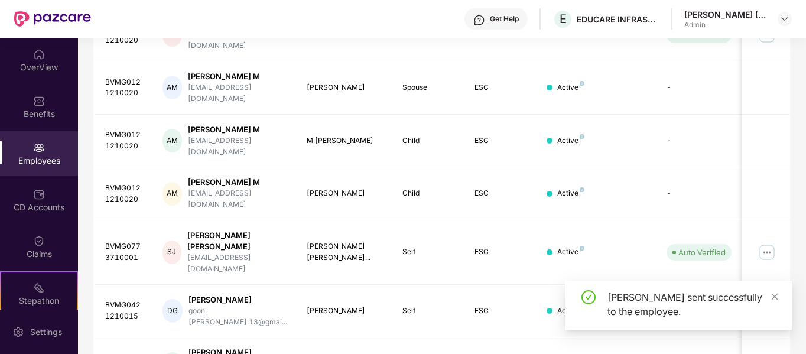
click at [685, 332] on div "[PERSON_NAME] sent successfully to the employee." at bounding box center [678, 310] width 227 height 59
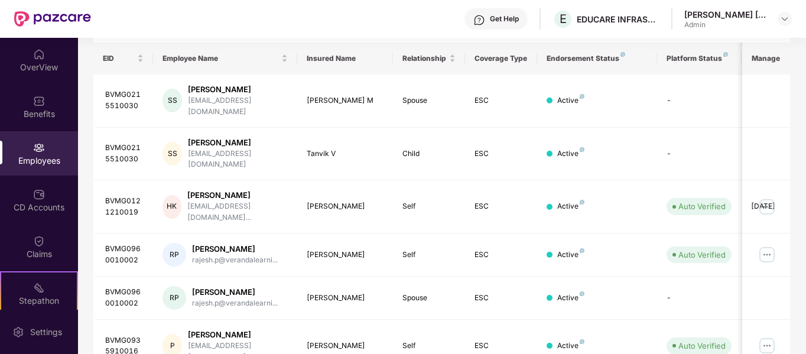
scroll to position [195, 0]
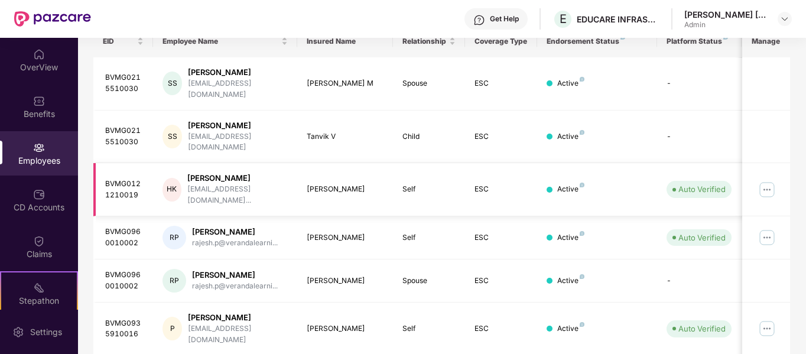
click at [771, 180] on img at bounding box center [767, 189] width 19 height 19
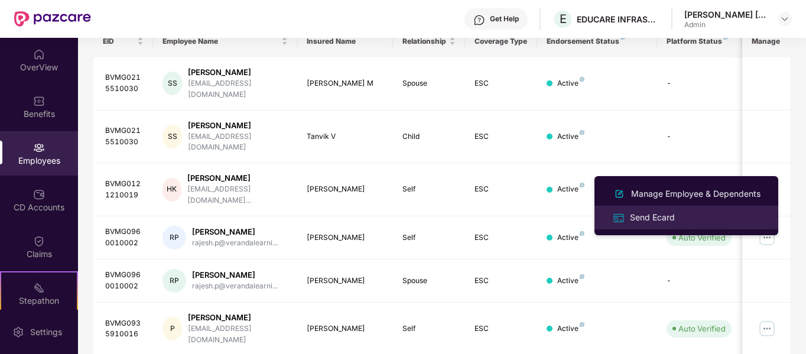
click at [672, 213] on div "Send Ecard" at bounding box center [653, 217] width 50 height 13
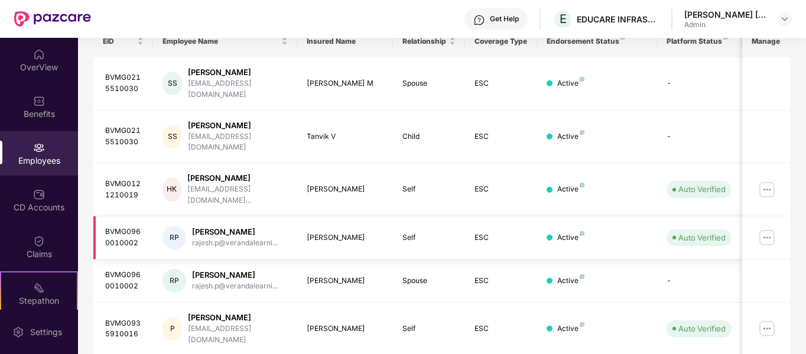
click at [766, 228] on img at bounding box center [767, 237] width 19 height 19
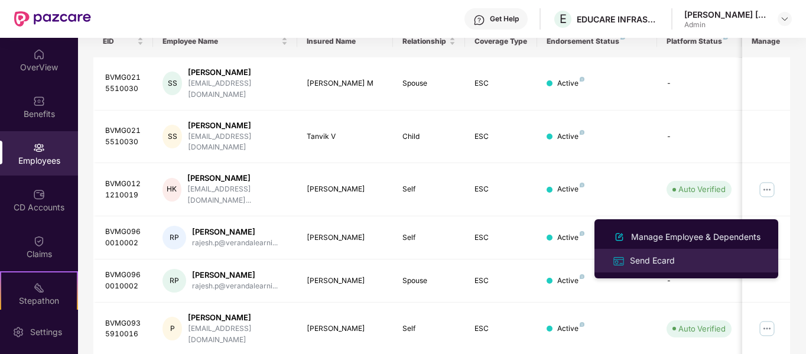
click at [690, 262] on div "Send Ecard" at bounding box center [686, 261] width 153 height 14
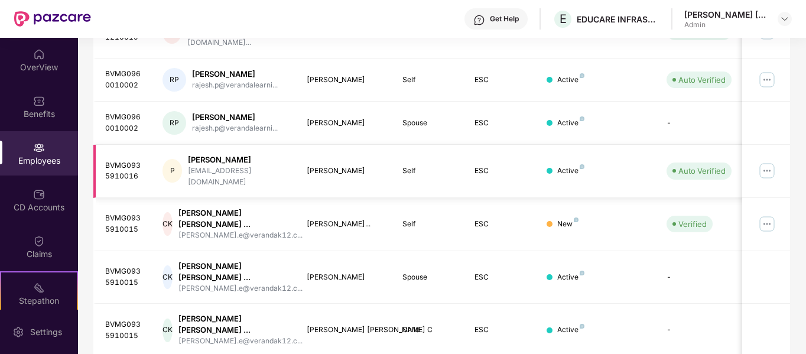
scroll to position [372, 0]
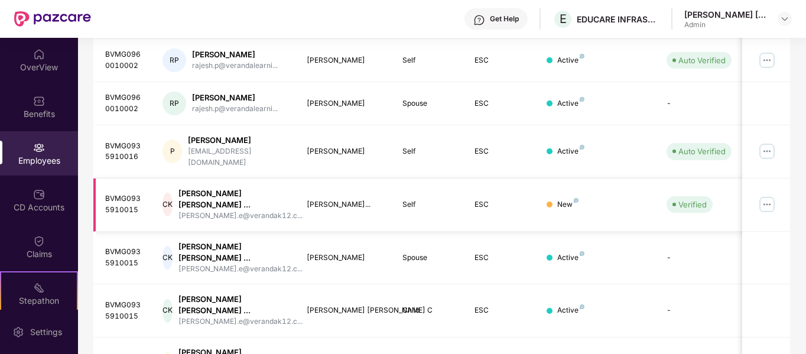
click at [768, 195] on img at bounding box center [767, 204] width 19 height 19
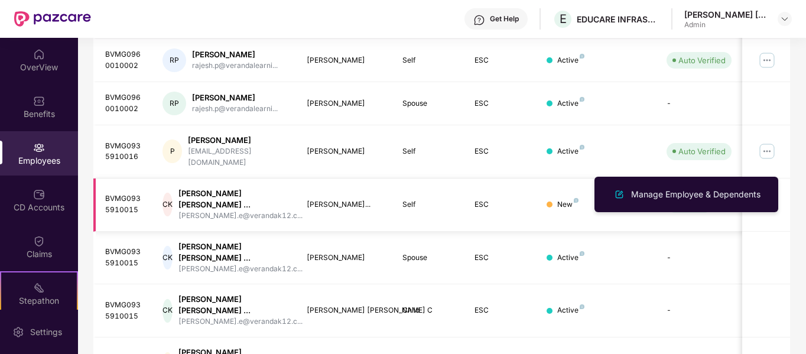
click at [787, 178] on td at bounding box center [766, 204] width 48 height 53
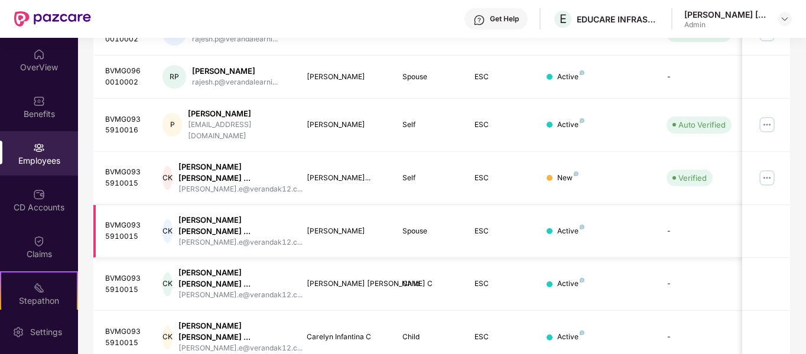
scroll to position [412, 0]
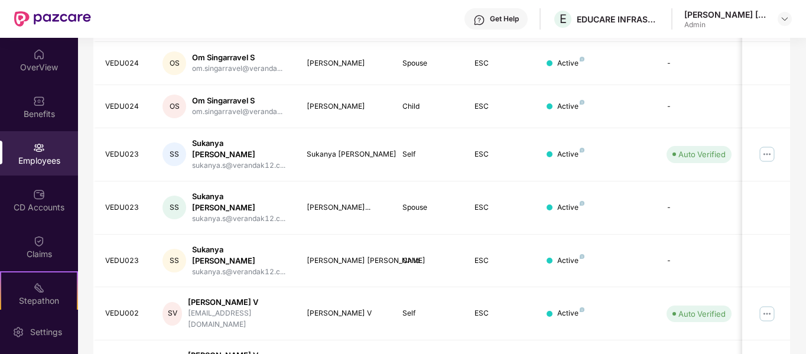
scroll to position [195, 0]
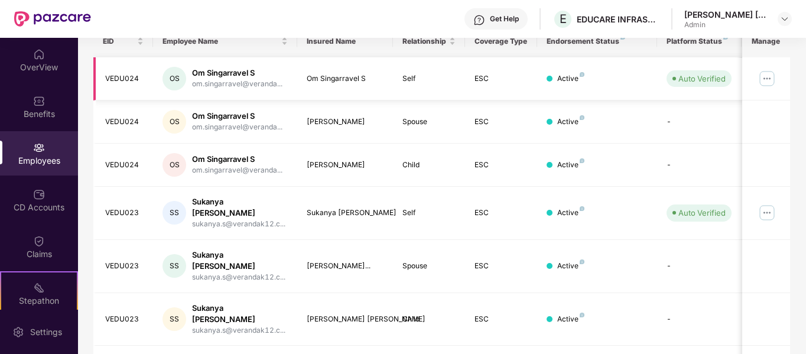
click at [769, 78] on img at bounding box center [767, 78] width 19 height 19
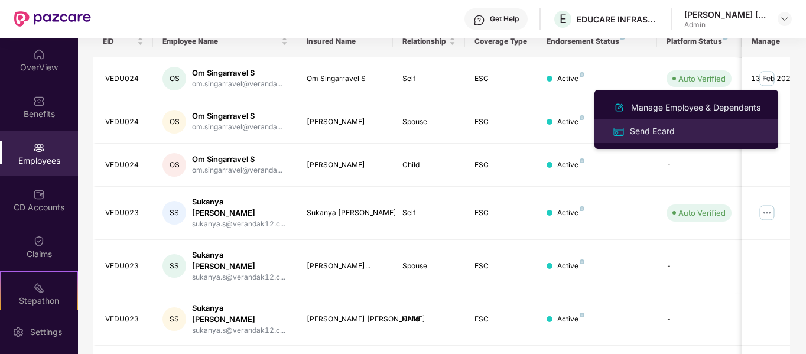
click at [722, 128] on div "Send Ecard" at bounding box center [686, 131] width 153 height 14
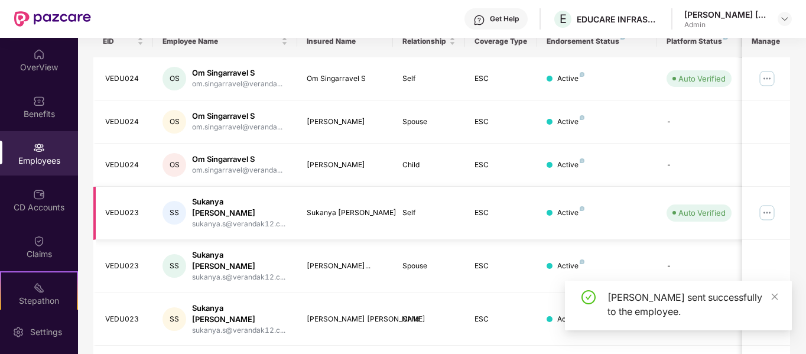
click at [765, 210] on img at bounding box center [767, 212] width 19 height 19
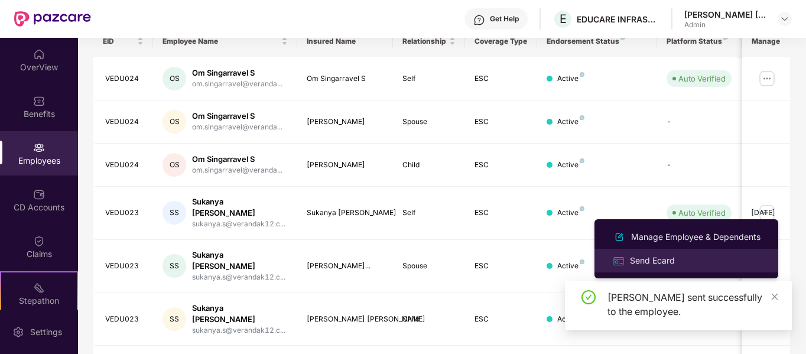
click at [740, 253] on li "Send Ecard" at bounding box center [686, 261] width 184 height 24
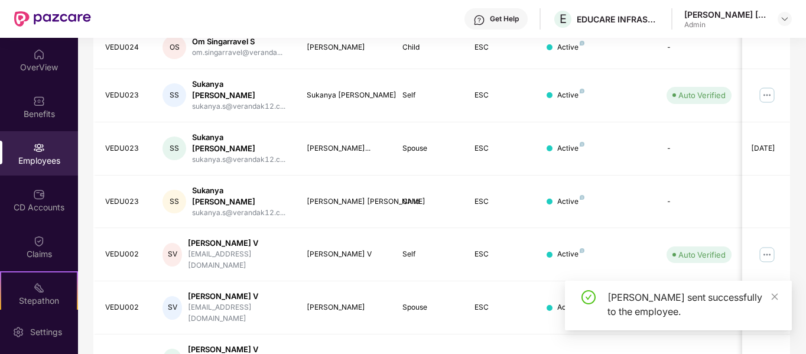
scroll to position [313, 0]
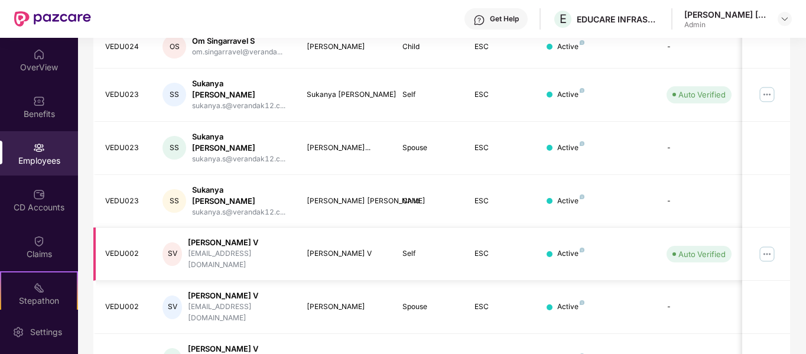
click at [770, 245] on img at bounding box center [767, 254] width 19 height 19
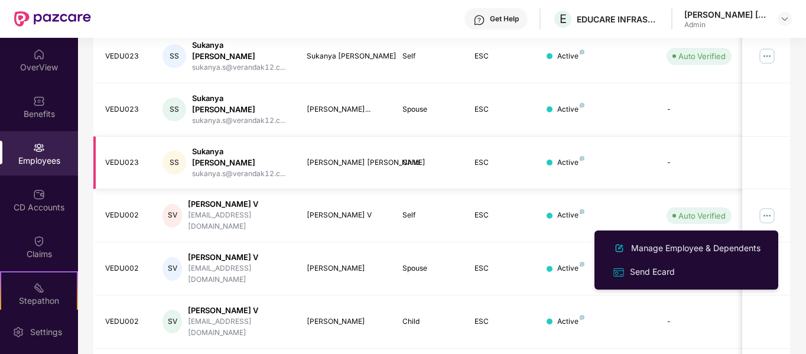
scroll to position [372, 0]
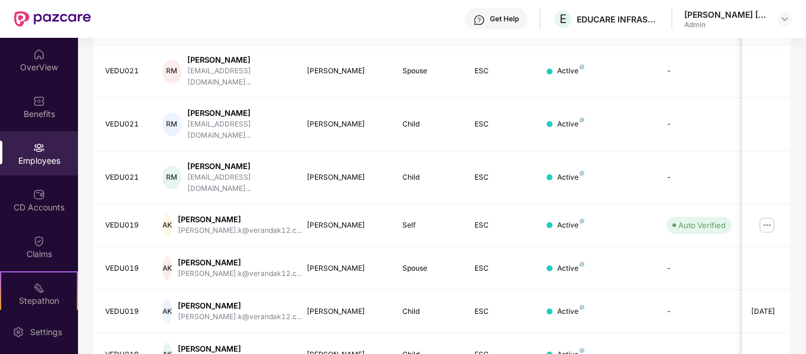
scroll to position [254, 0]
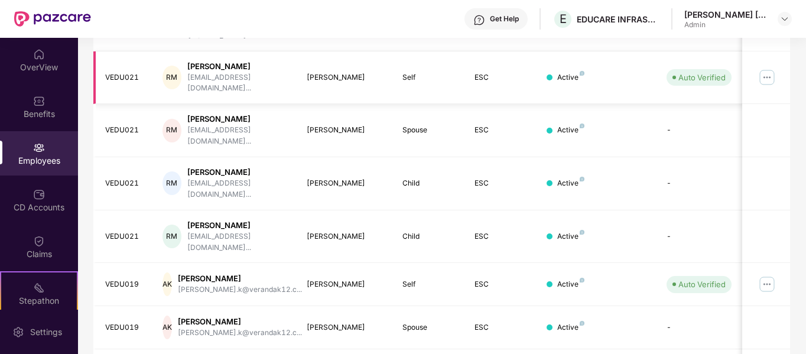
click at [767, 68] on img at bounding box center [767, 77] width 19 height 19
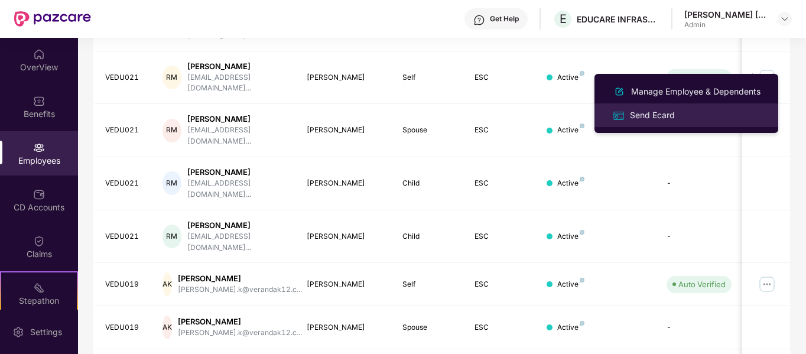
click at [735, 112] on div "Send Ecard" at bounding box center [686, 115] width 153 height 14
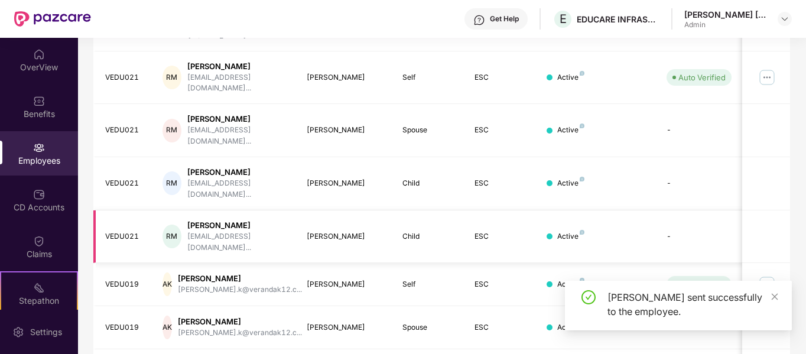
scroll to position [372, 0]
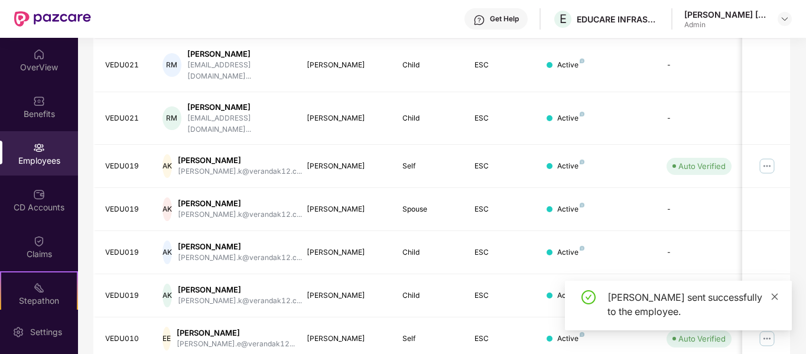
click at [776, 298] on icon "close" at bounding box center [775, 296] width 7 height 7
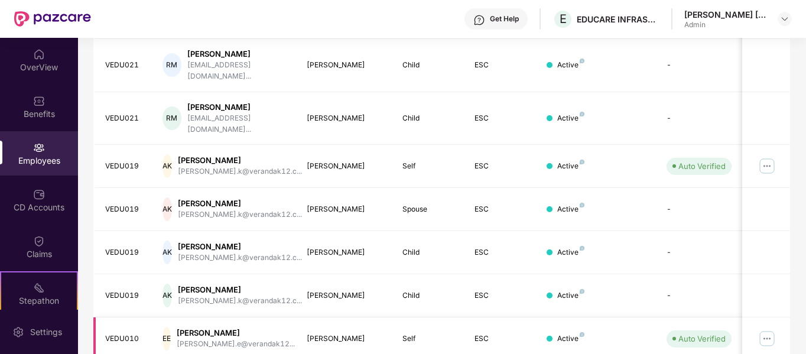
click at [767, 329] on img at bounding box center [767, 338] width 19 height 19
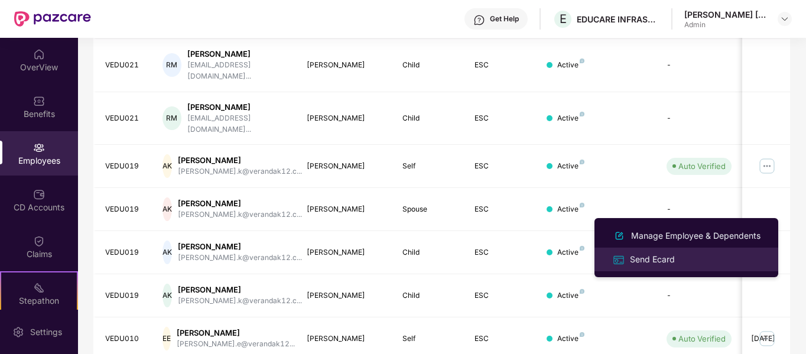
click at [714, 262] on div "Send Ecard" at bounding box center [686, 259] width 153 height 14
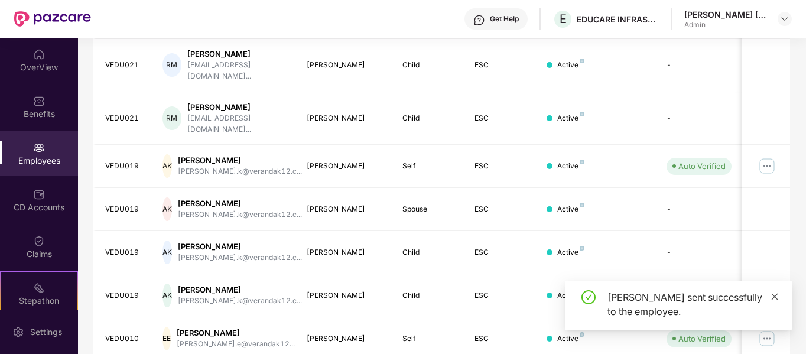
click at [772, 297] on icon "close" at bounding box center [775, 297] width 8 height 8
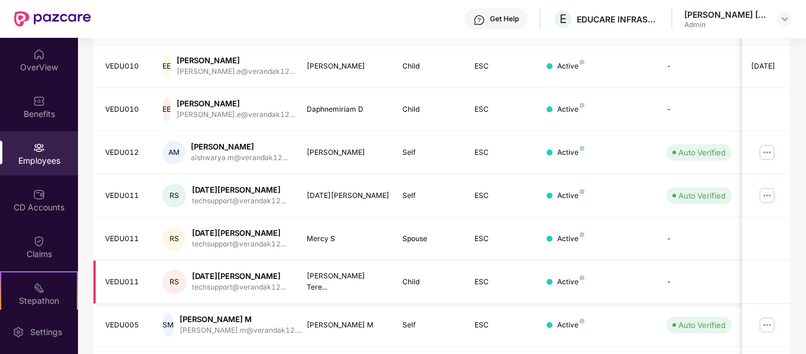
scroll to position [254, 0]
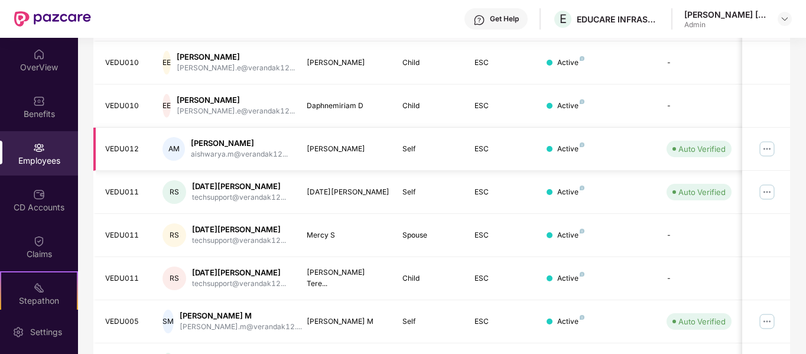
click at [766, 151] on img at bounding box center [767, 148] width 19 height 19
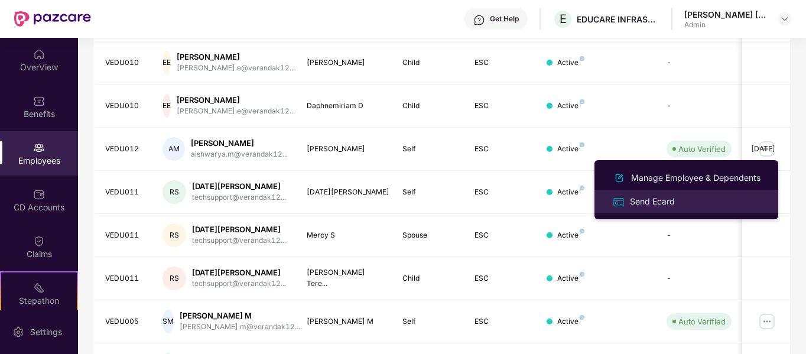
click at [700, 207] on div "Send Ecard" at bounding box center [686, 201] width 153 height 14
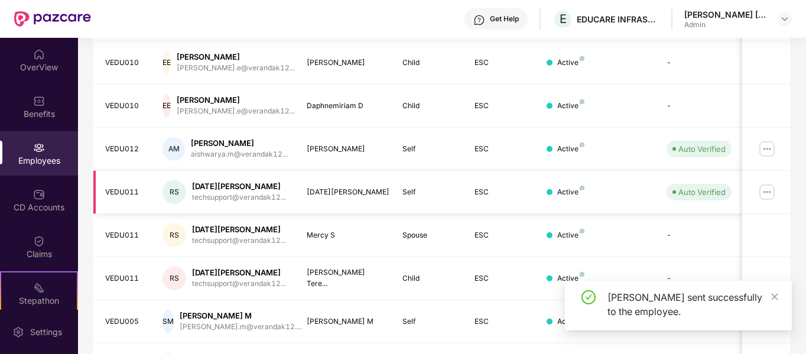
click at [769, 191] on img at bounding box center [767, 192] width 19 height 19
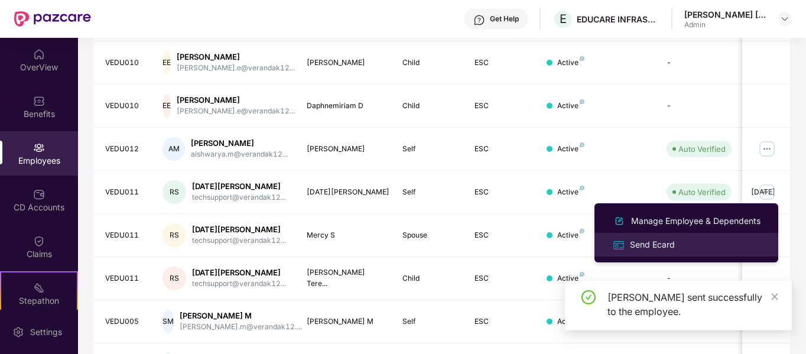
click at [704, 243] on div "Send Ecard" at bounding box center [686, 245] width 153 height 14
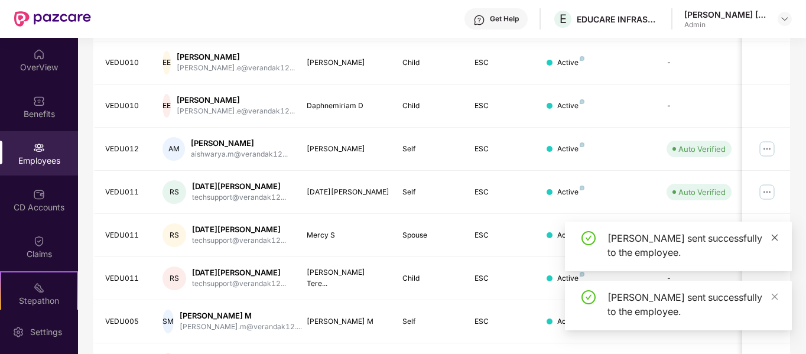
click at [774, 237] on icon "close" at bounding box center [775, 237] width 8 height 8
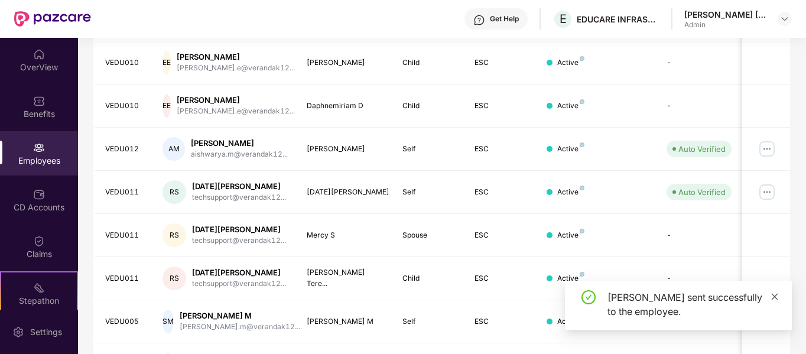
click at [775, 298] on icon "close" at bounding box center [775, 297] width 8 height 8
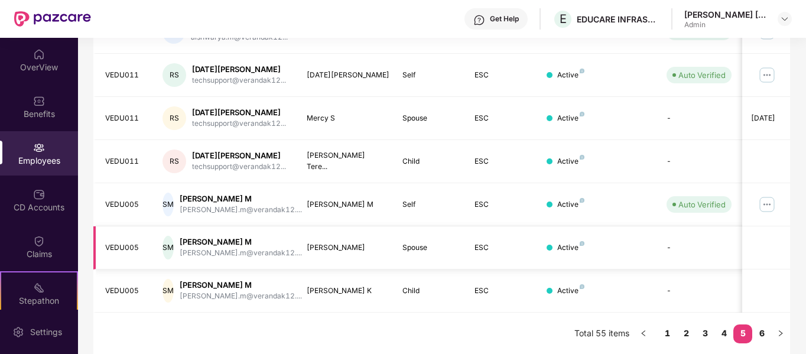
scroll to position [372, 0]
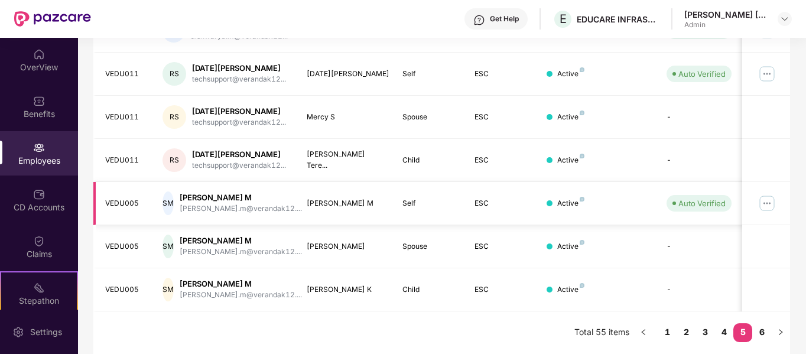
click at [769, 204] on img at bounding box center [767, 203] width 19 height 19
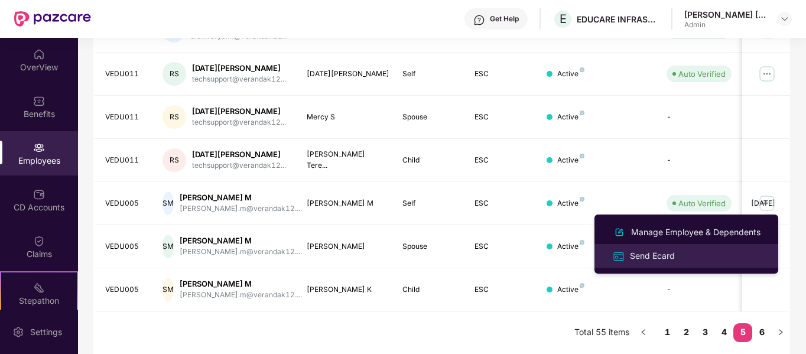
click at [722, 254] on div "Send Ecard" at bounding box center [686, 256] width 153 height 14
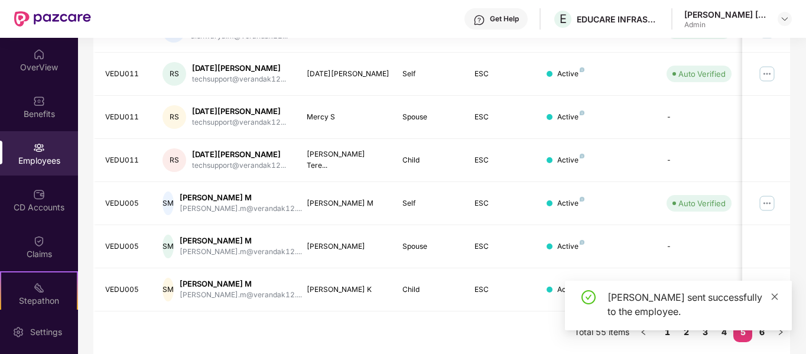
click at [771, 298] on icon "close" at bounding box center [775, 297] width 8 height 8
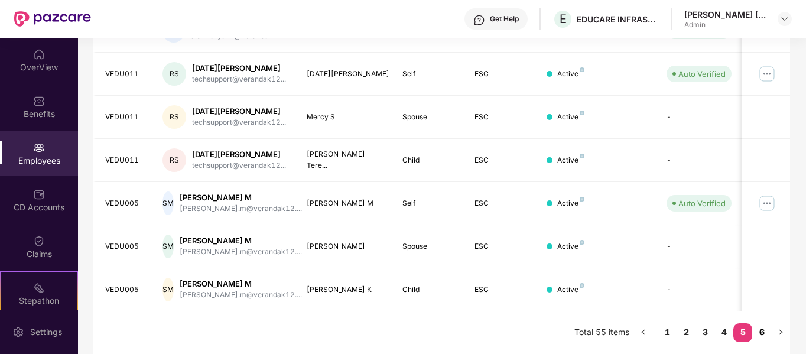
click at [767, 328] on link "6" at bounding box center [761, 332] width 19 height 18
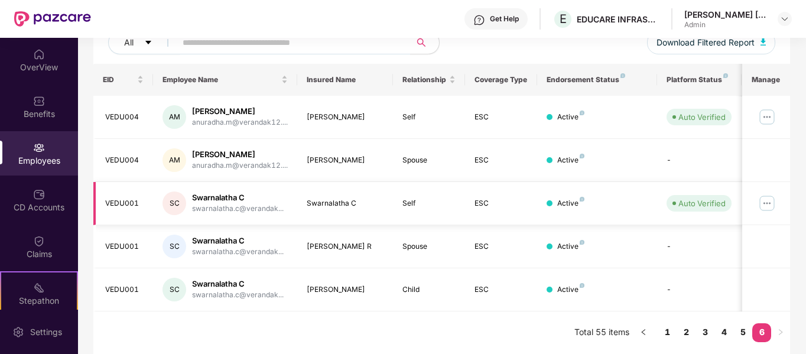
scroll to position [157, 0]
click at [769, 116] on img at bounding box center [767, 117] width 19 height 19
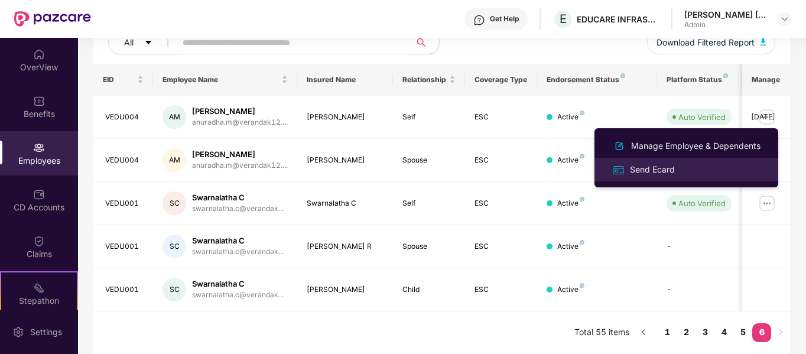
click at [743, 164] on div "Send Ecard" at bounding box center [686, 170] width 153 height 14
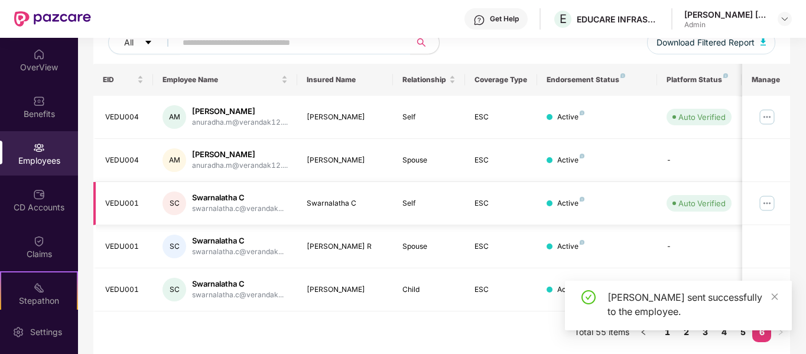
click at [771, 205] on img at bounding box center [767, 203] width 19 height 19
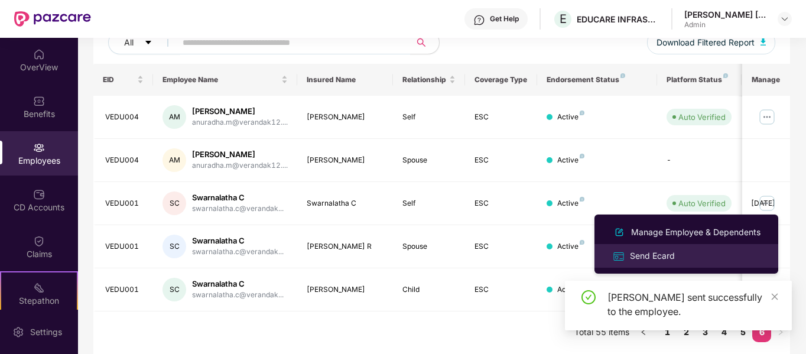
click at [725, 256] on div "Send Ecard" at bounding box center [686, 256] width 153 height 14
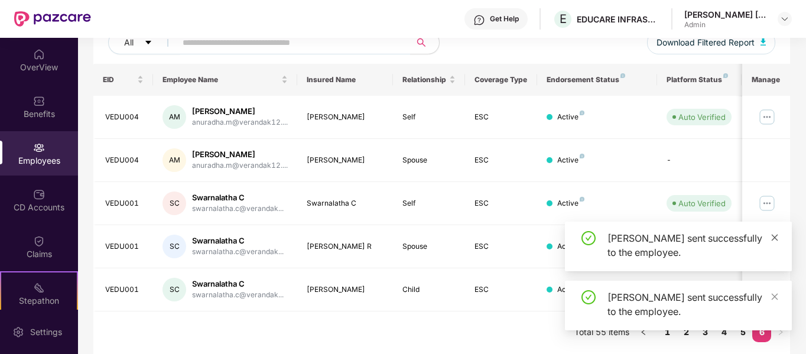
click at [775, 239] on icon "close" at bounding box center [775, 237] width 8 height 8
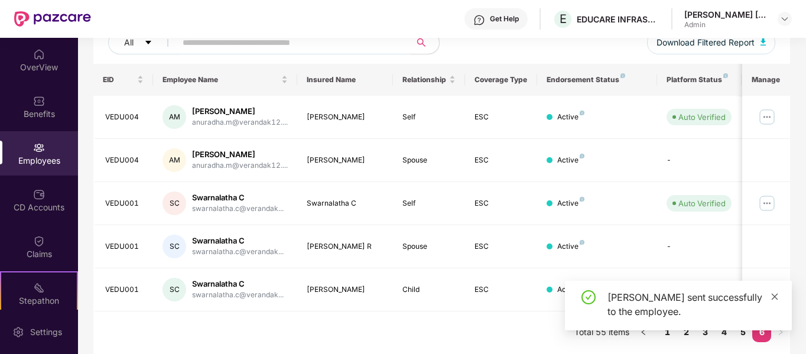
click at [774, 294] on icon "close" at bounding box center [775, 297] width 8 height 8
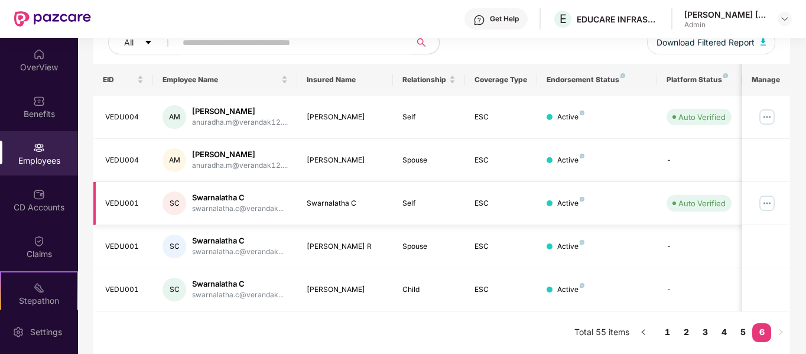
click at [765, 201] on img at bounding box center [767, 203] width 19 height 19
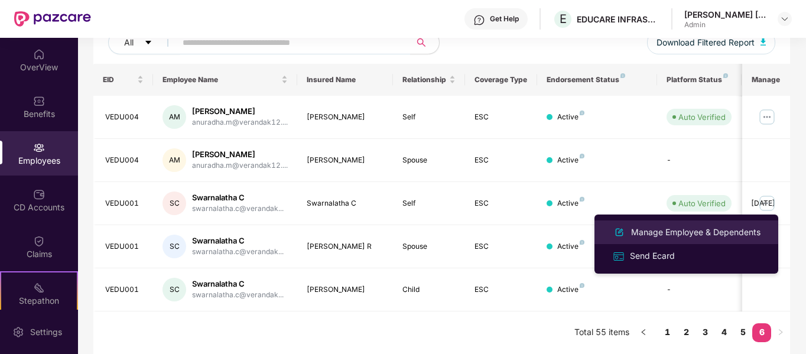
click at [720, 232] on div "Manage Employee & Dependents" at bounding box center [696, 232] width 134 height 13
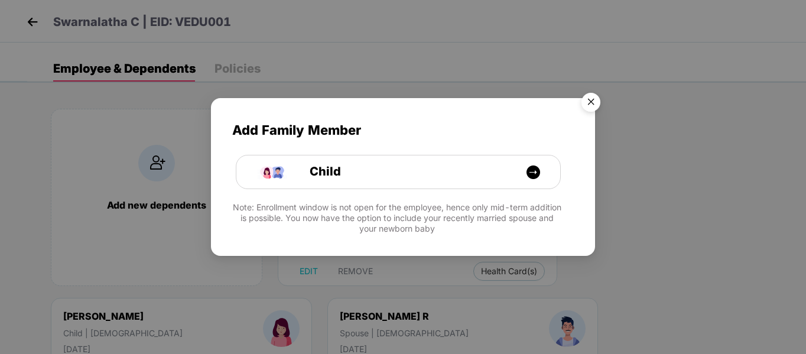
click at [585, 100] on img "Close" at bounding box center [590, 103] width 33 height 33
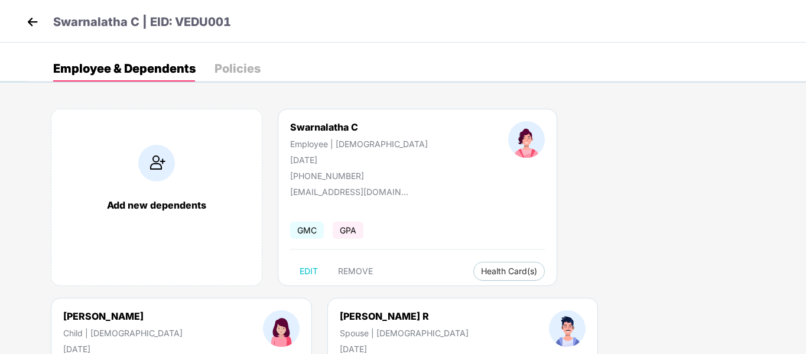
click at [257, 69] on div "Policies" at bounding box center [238, 69] width 46 height 12
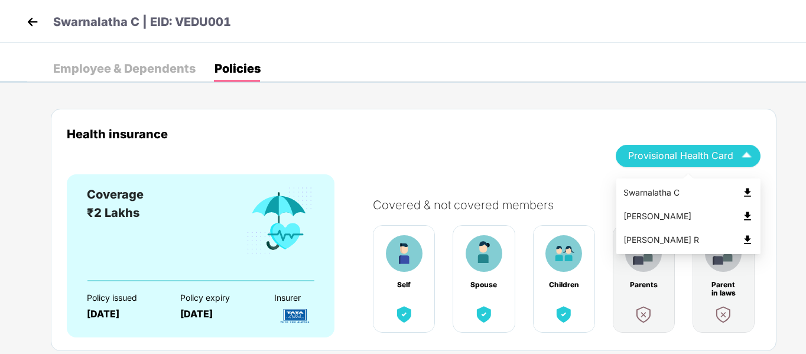
click at [711, 158] on span "Provisional Health Card" at bounding box center [680, 155] width 105 height 7
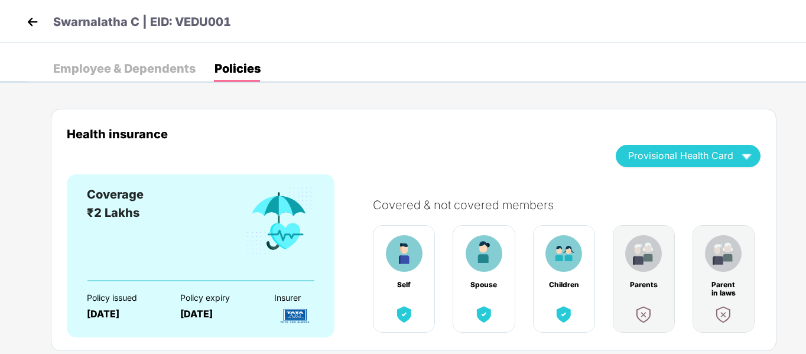
click at [776, 229] on div "Health insurance Provisional Health Card Coverage ₹2 Lakhs Policy issued [DATE]…" at bounding box center [414, 230] width 726 height 242
